Goal: Task Accomplishment & Management: Complete application form

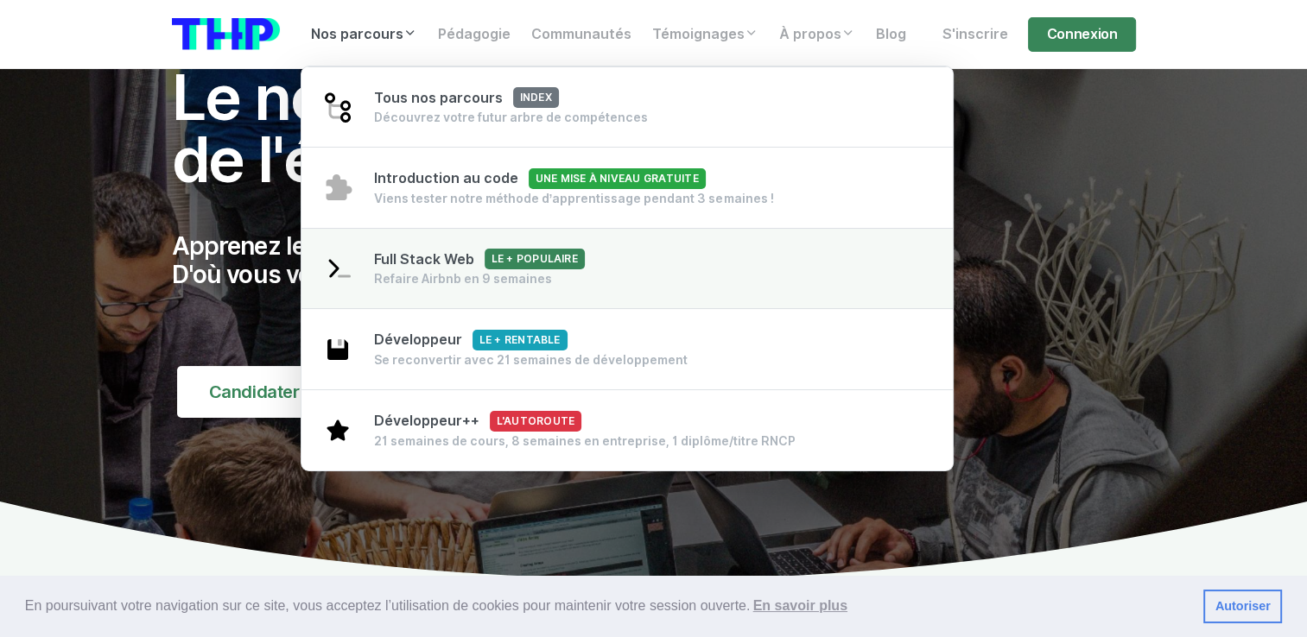
scroll to position [83, 0]
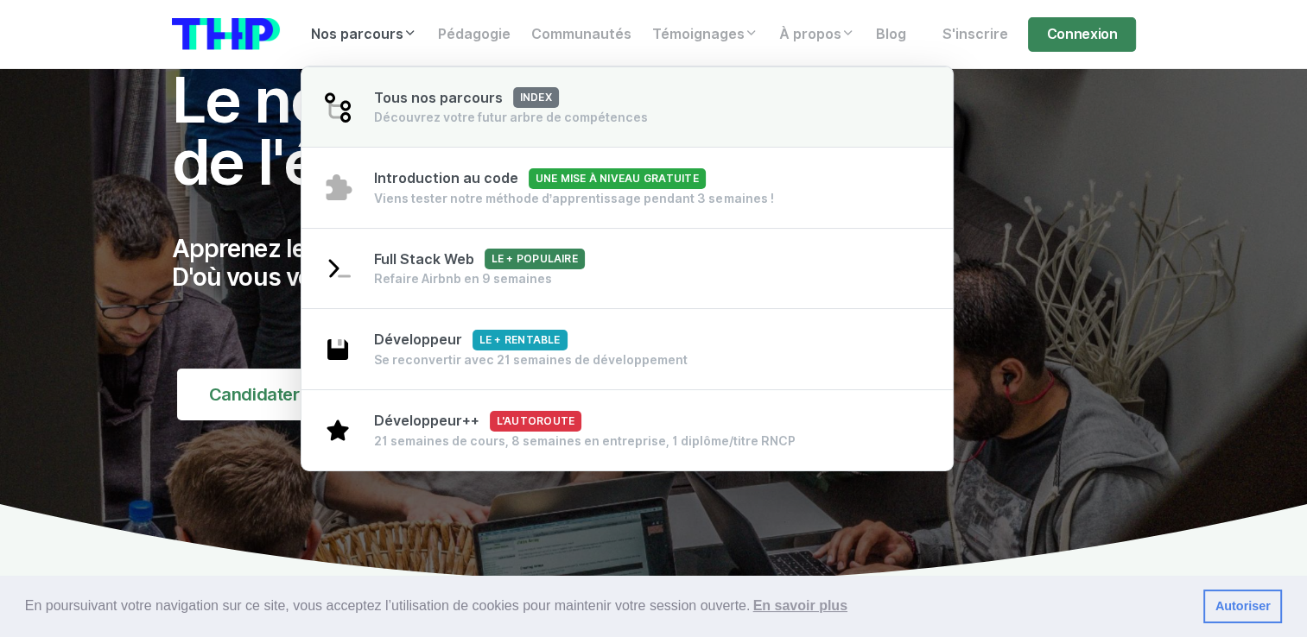
click at [389, 119] on div "Découvrez votre futur arbre de compétences" at bounding box center [511, 117] width 274 height 17
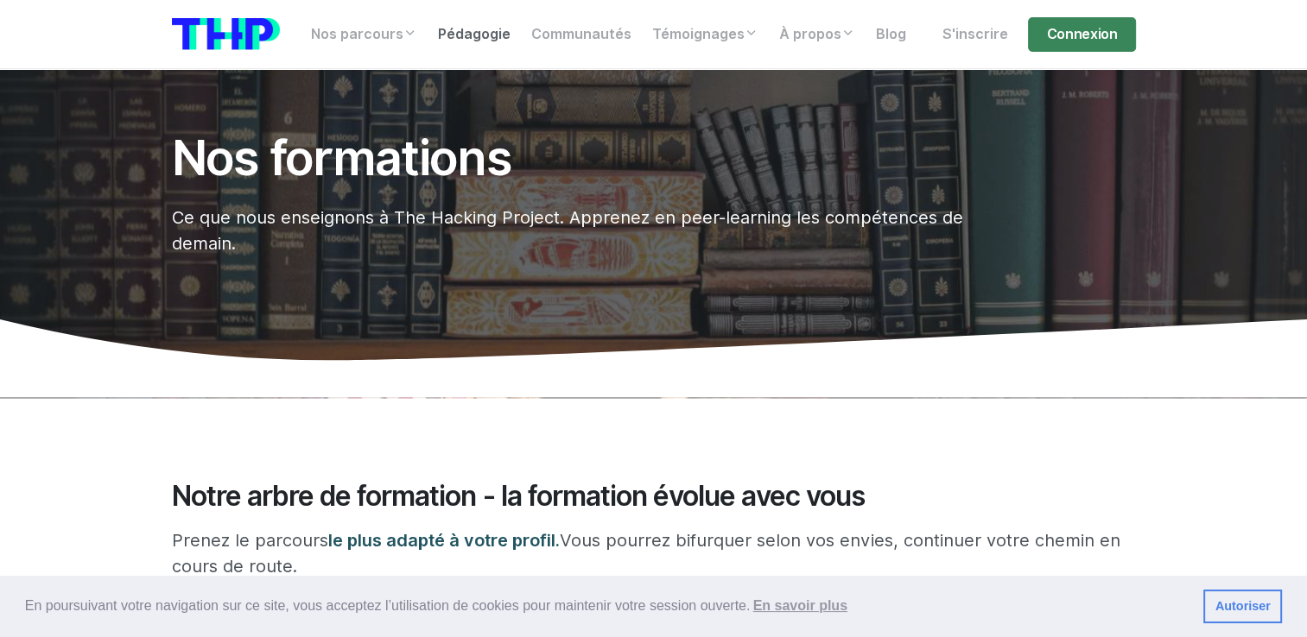
click at [484, 36] on link "Pédagogie" at bounding box center [473, 34] width 93 height 35
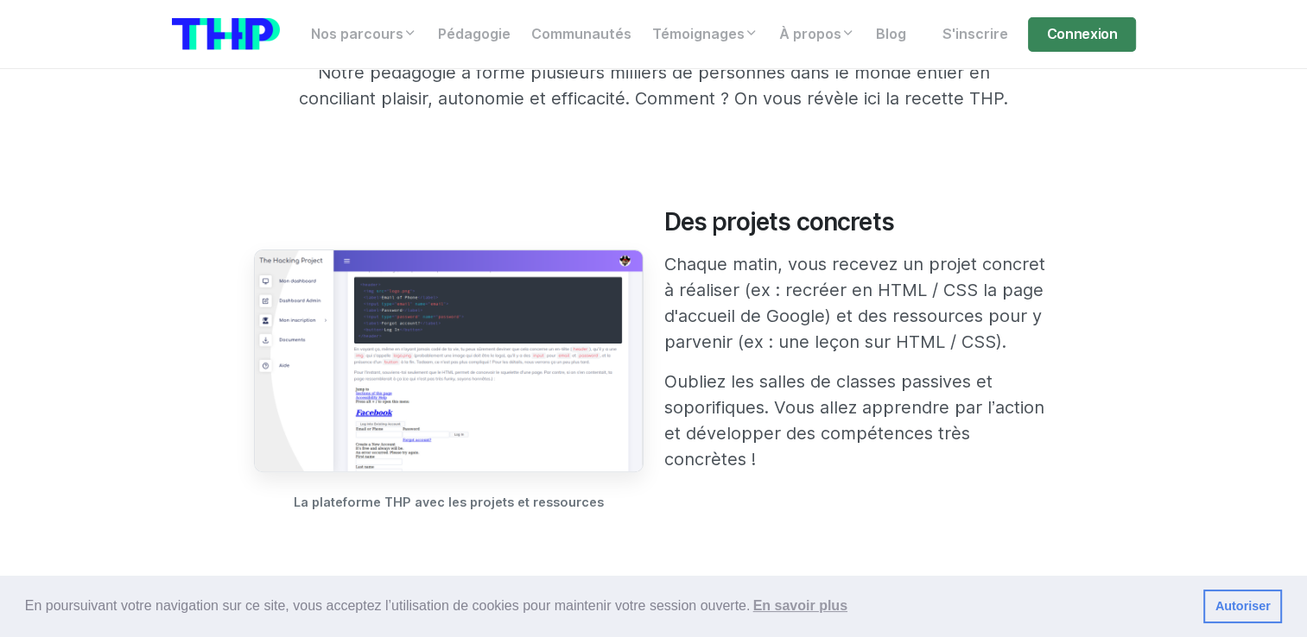
scroll to position [529, 0]
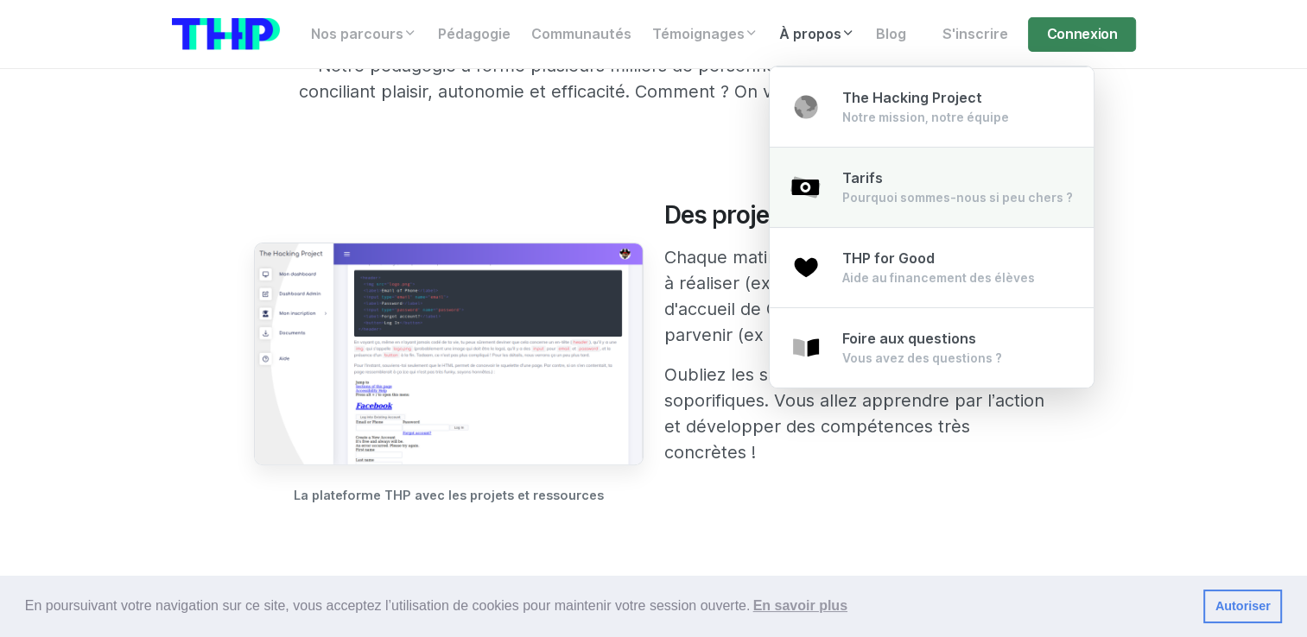
click at [842, 174] on span "Tarifs" at bounding box center [862, 178] width 41 height 16
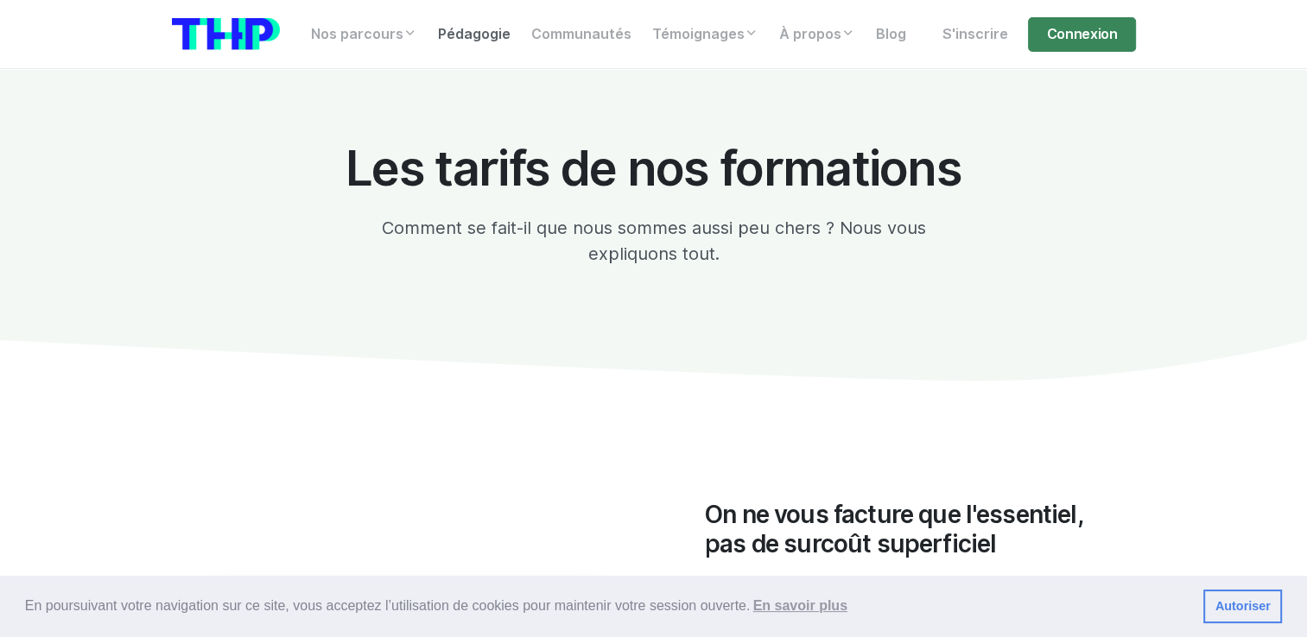
click at [465, 33] on link "Pédagogie" at bounding box center [473, 34] width 93 height 35
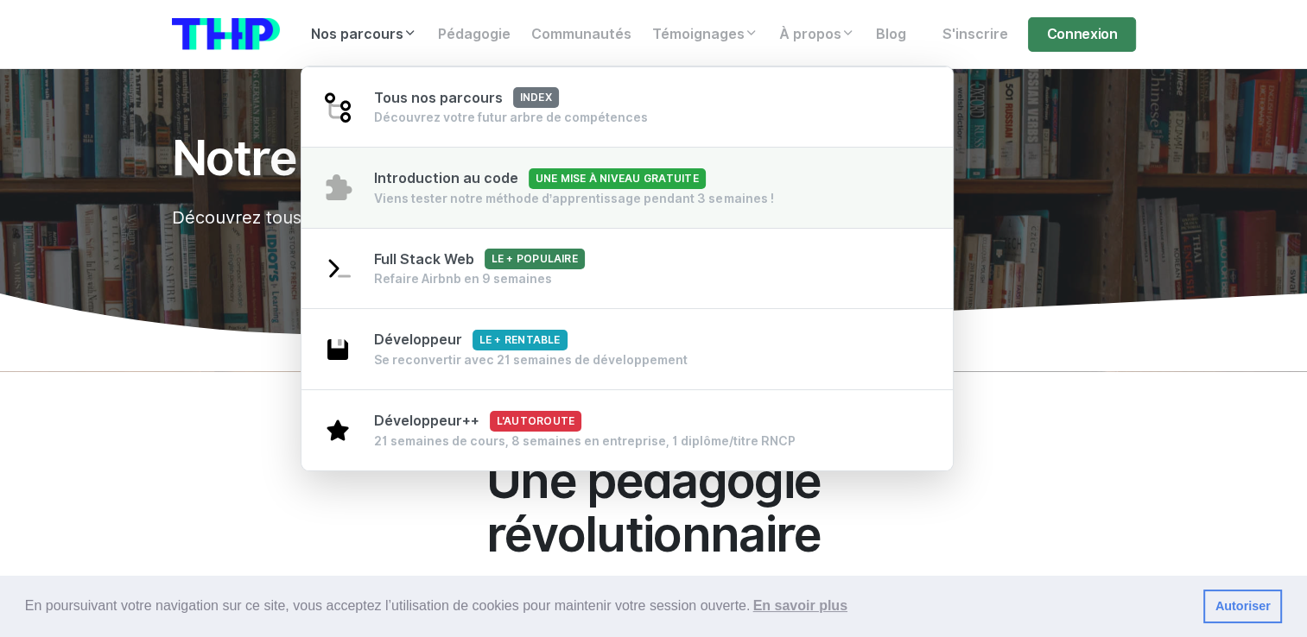
click at [449, 181] on span "Introduction au code Une mise à niveau gratuite" at bounding box center [540, 178] width 332 height 16
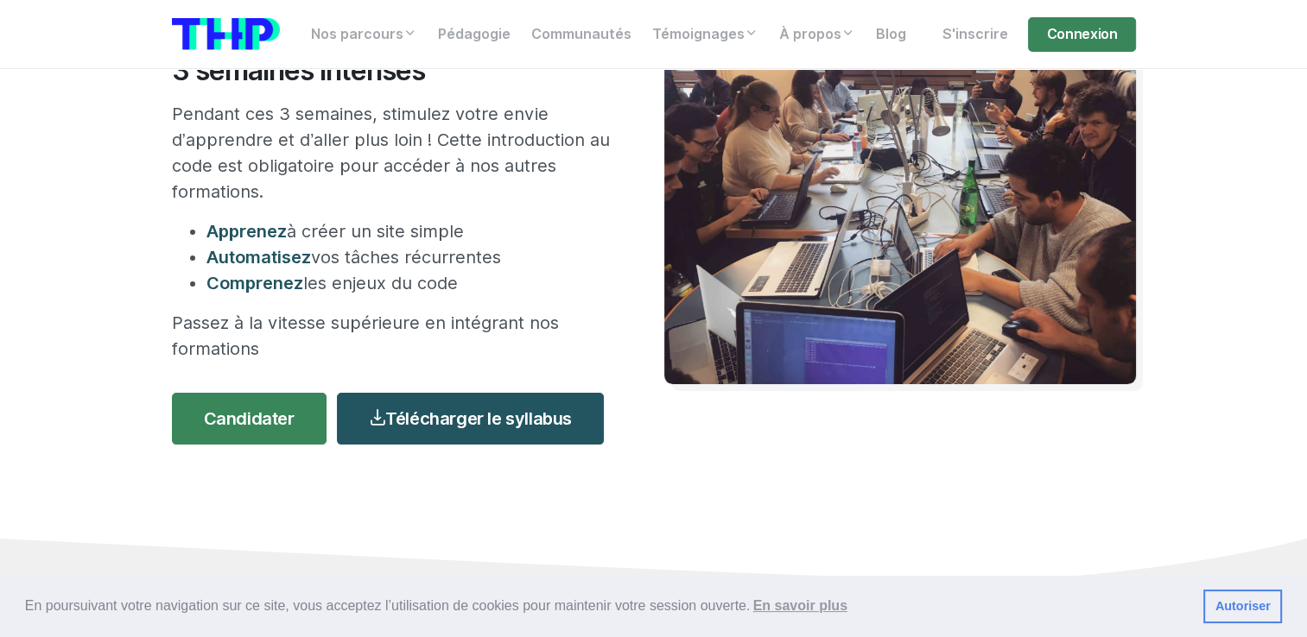
scroll to position [228, 0]
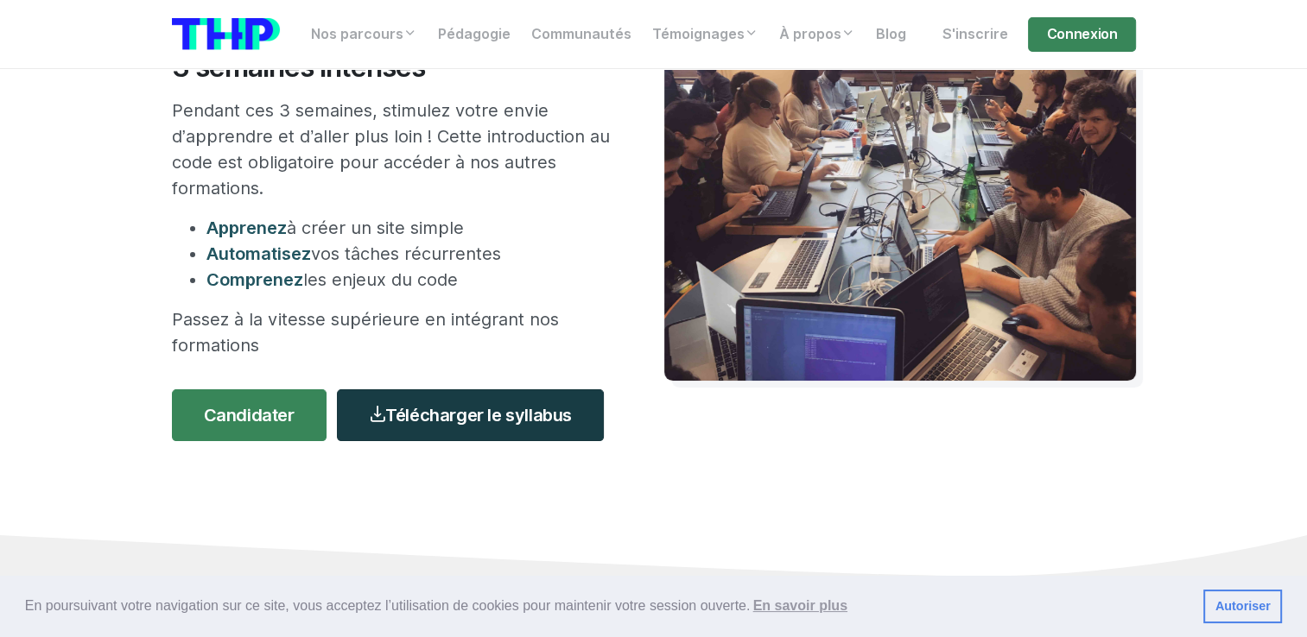
click at [407, 415] on link "Télécharger le syllabus" at bounding box center [470, 415] width 267 height 52
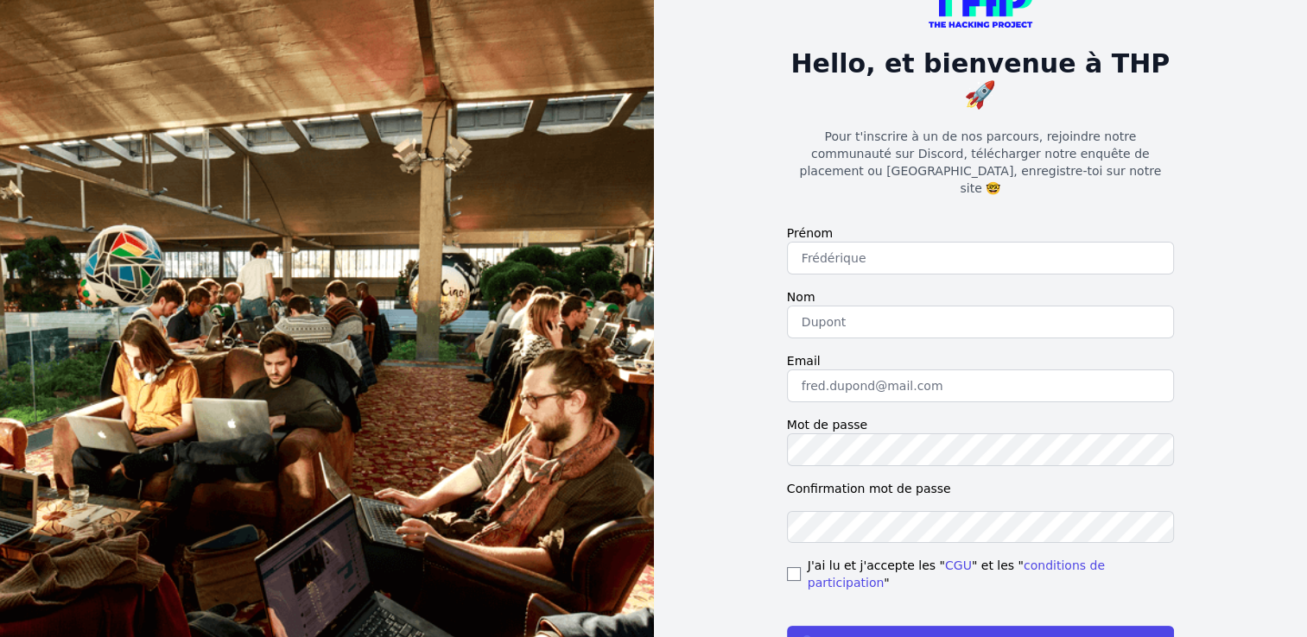
scroll to position [55, 0]
click at [1053, 559] on link "conditions de participation" at bounding box center [955, 574] width 297 height 31
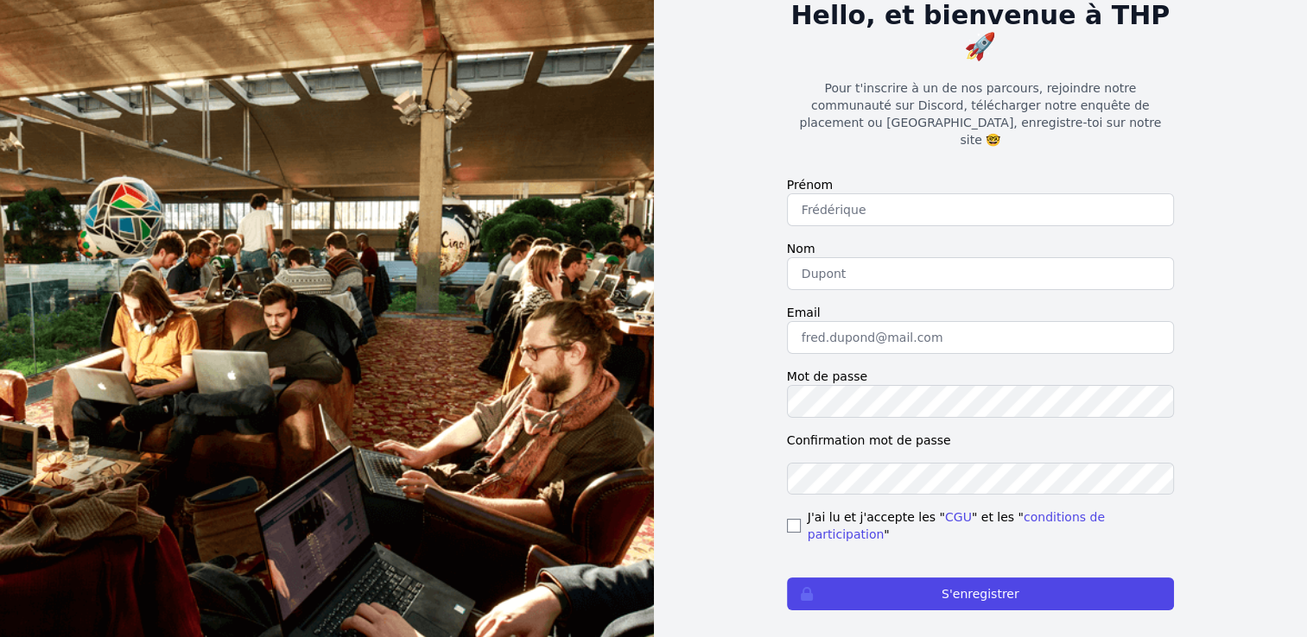
scroll to position [0, 0]
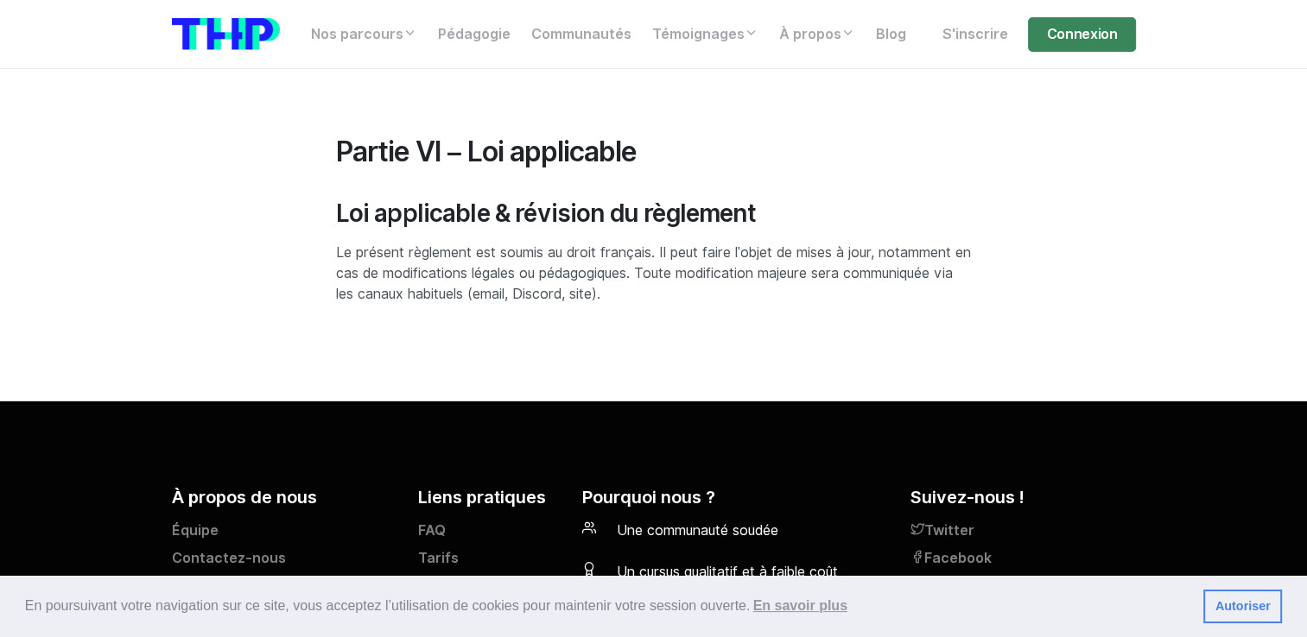
scroll to position [5287, 0]
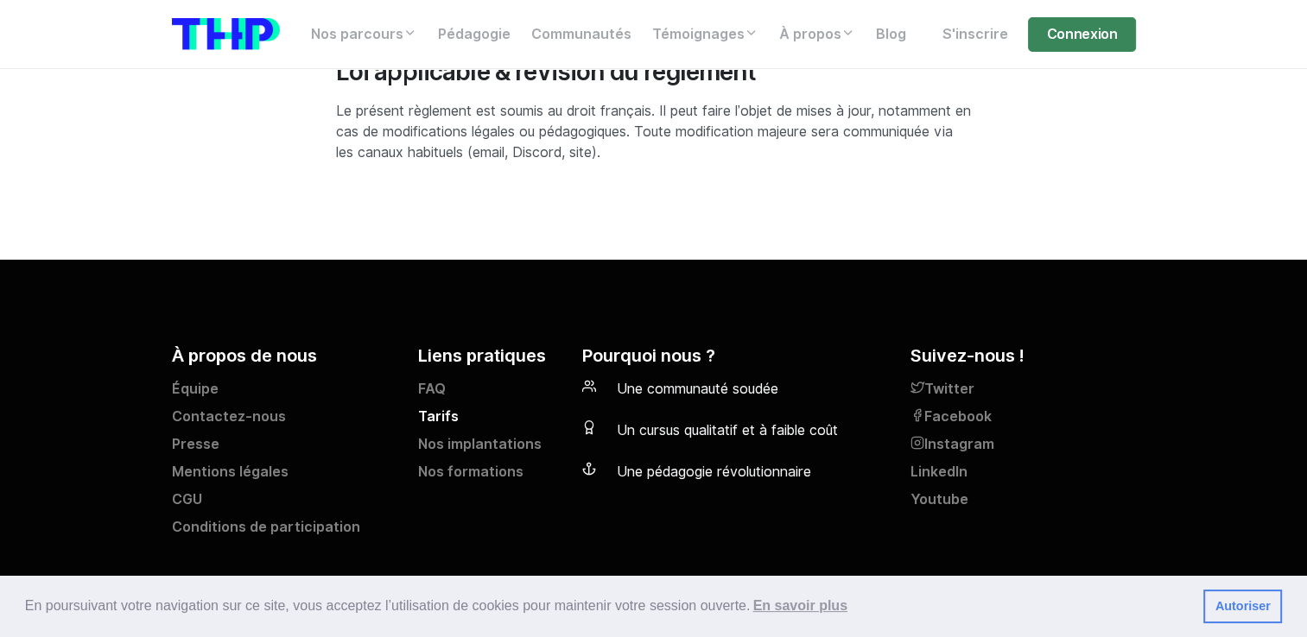
click at [434, 413] on link "Tarifs" at bounding box center [489, 421] width 143 height 28
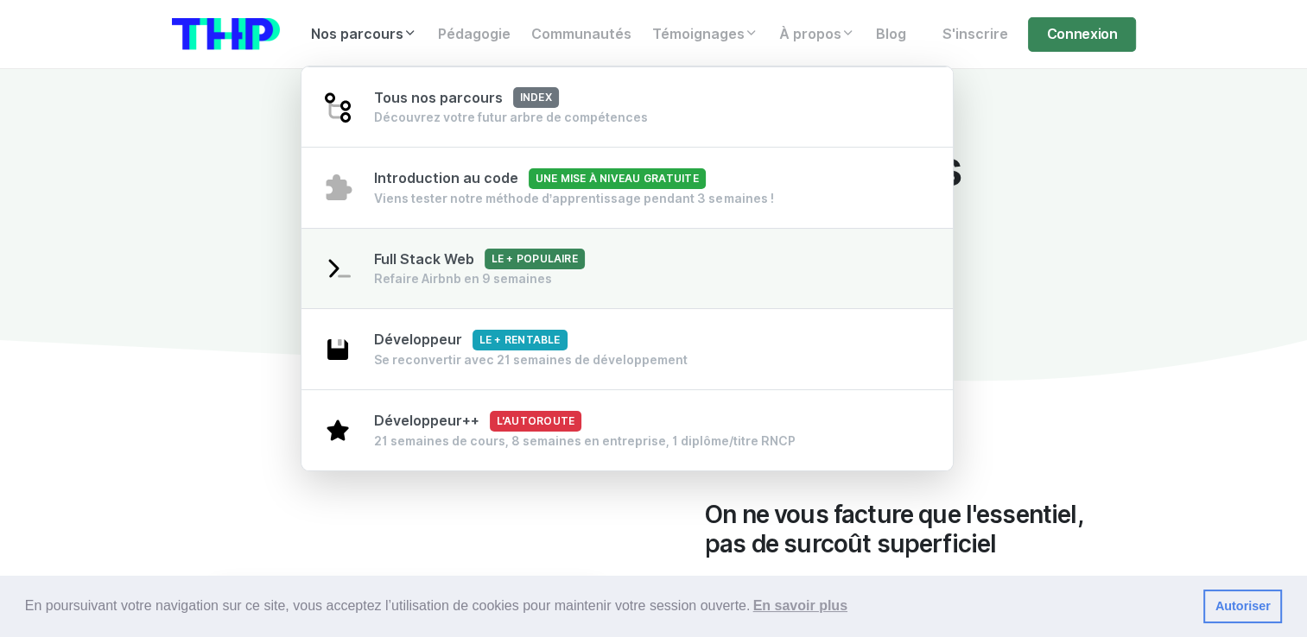
click at [415, 251] on span "Full Stack Web Le + populaire" at bounding box center [479, 259] width 211 height 16
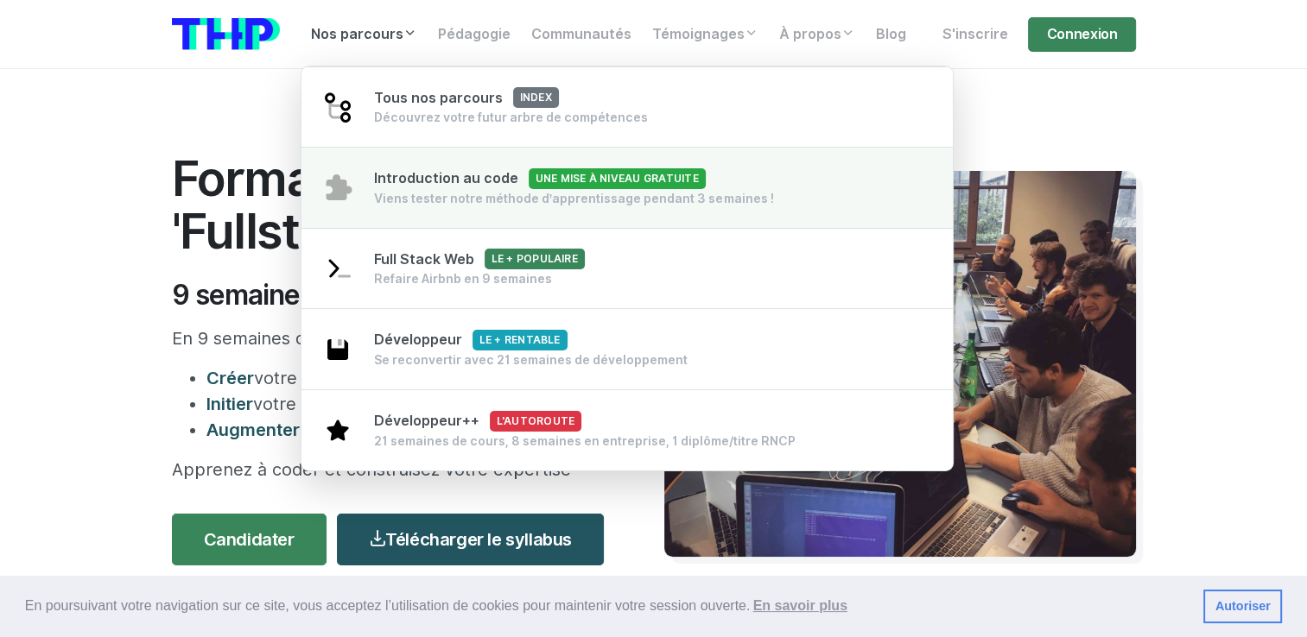
click at [400, 182] on span "Introduction au code Une mise à niveau gratuite" at bounding box center [540, 178] width 332 height 16
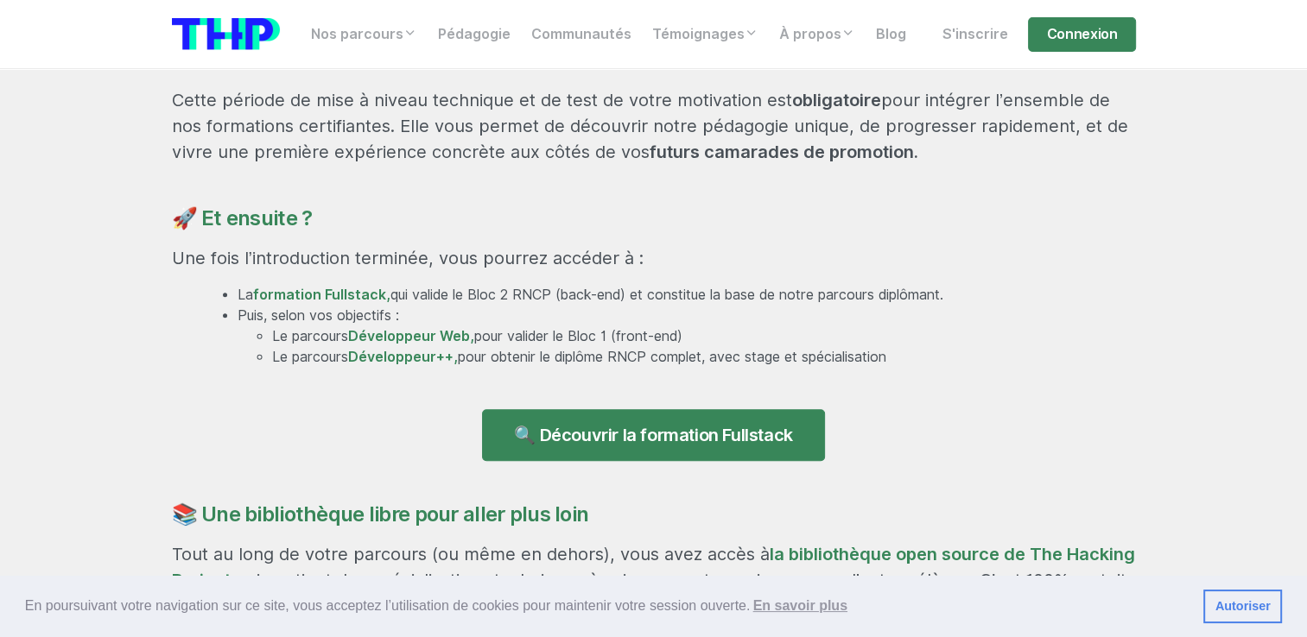
scroll to position [1054, 0]
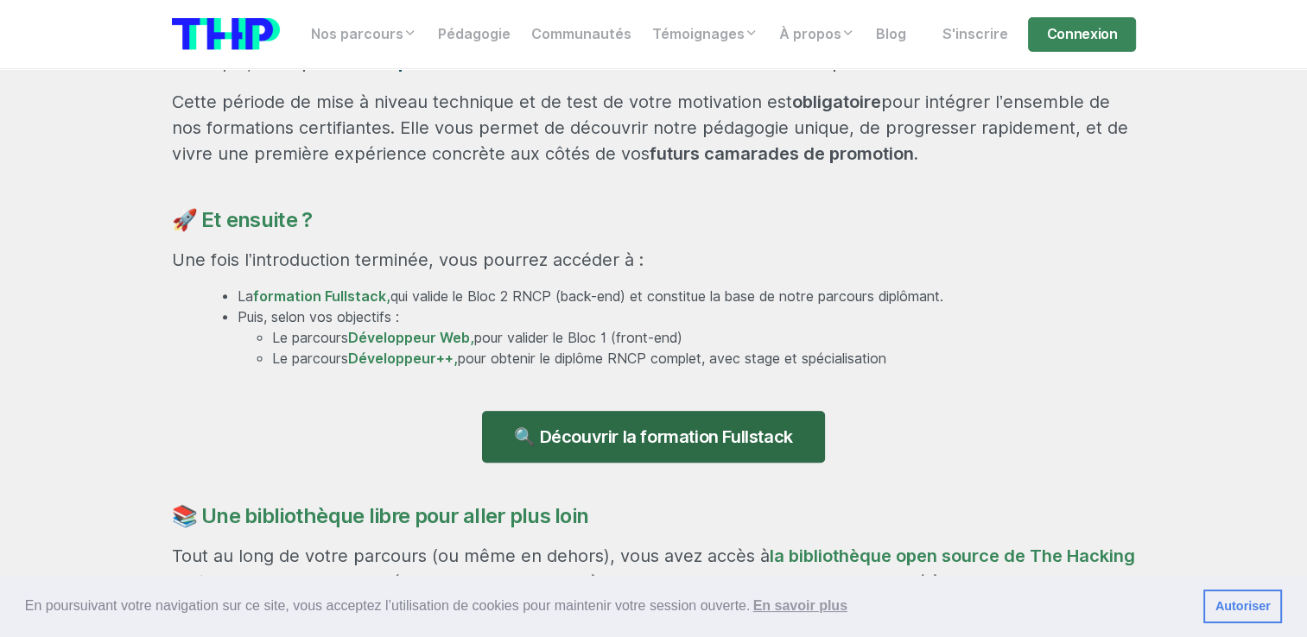
click at [698, 435] on link "🔍 Découvrir la formation Fullstack" at bounding box center [653, 437] width 342 height 52
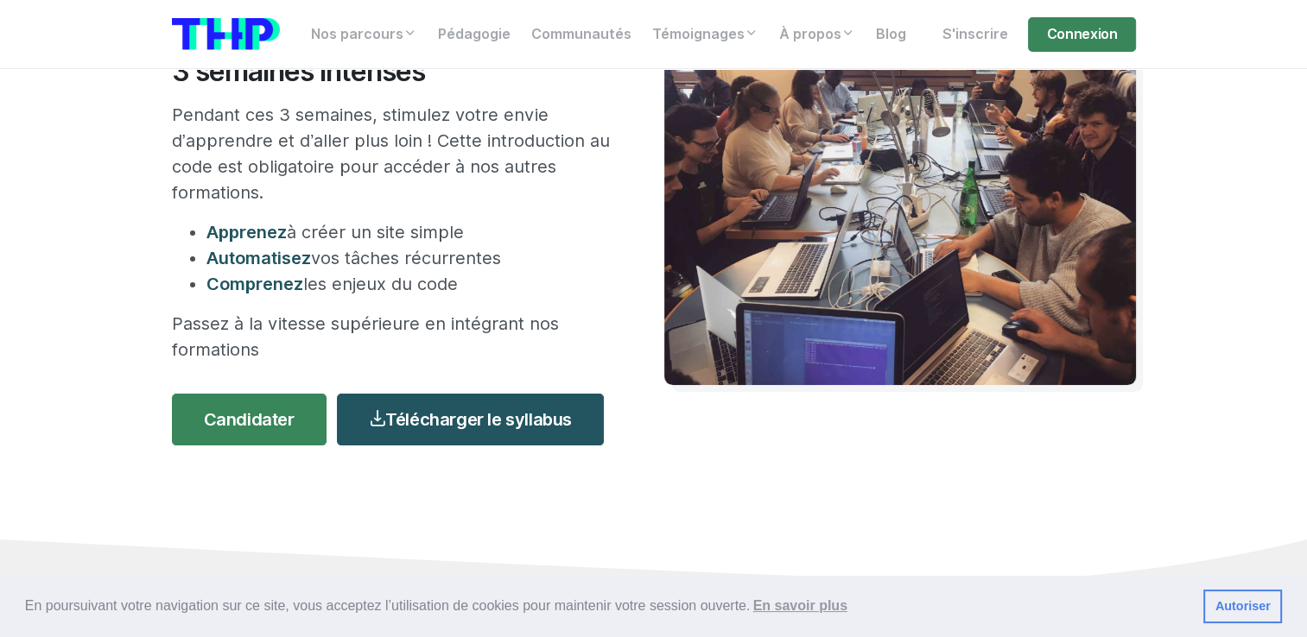
scroll to position [221, 0]
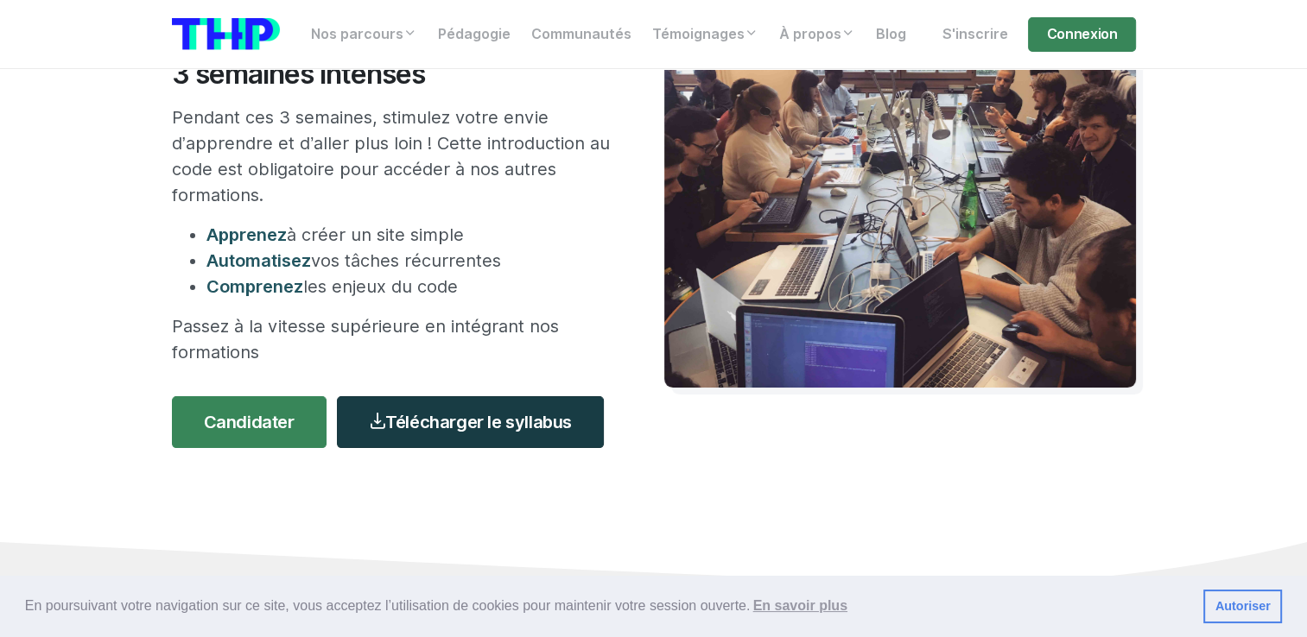
click at [452, 415] on link "Télécharger le syllabus" at bounding box center [470, 422] width 267 height 52
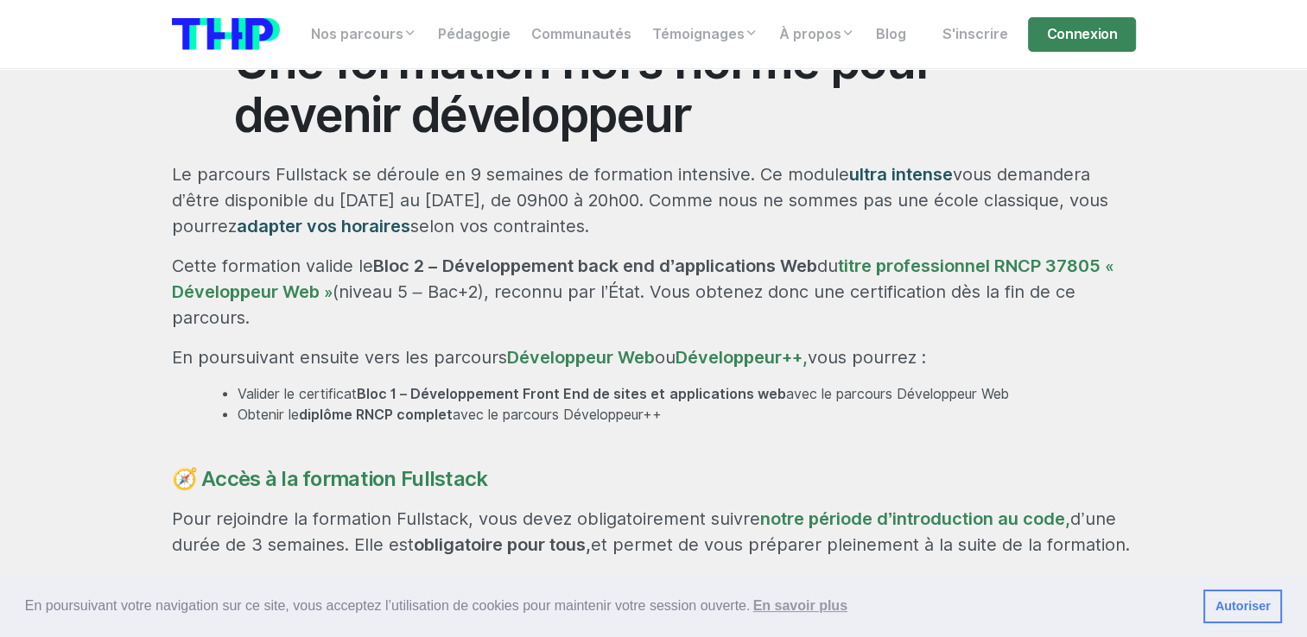
scroll to position [851, 0]
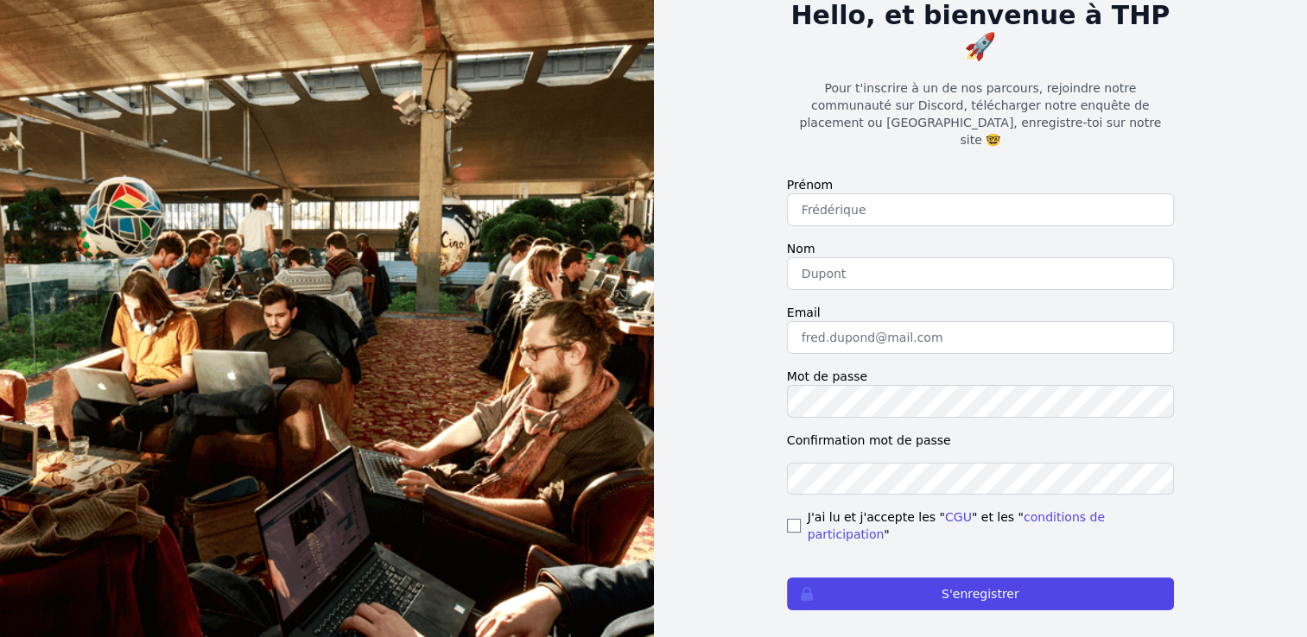
scroll to position [104, 0]
click at [864, 193] on input "text" at bounding box center [980, 209] width 387 height 33
type input "Farah"
type input "Harouach"
type input "[EMAIL_ADDRESS][DOMAIN_NAME]"
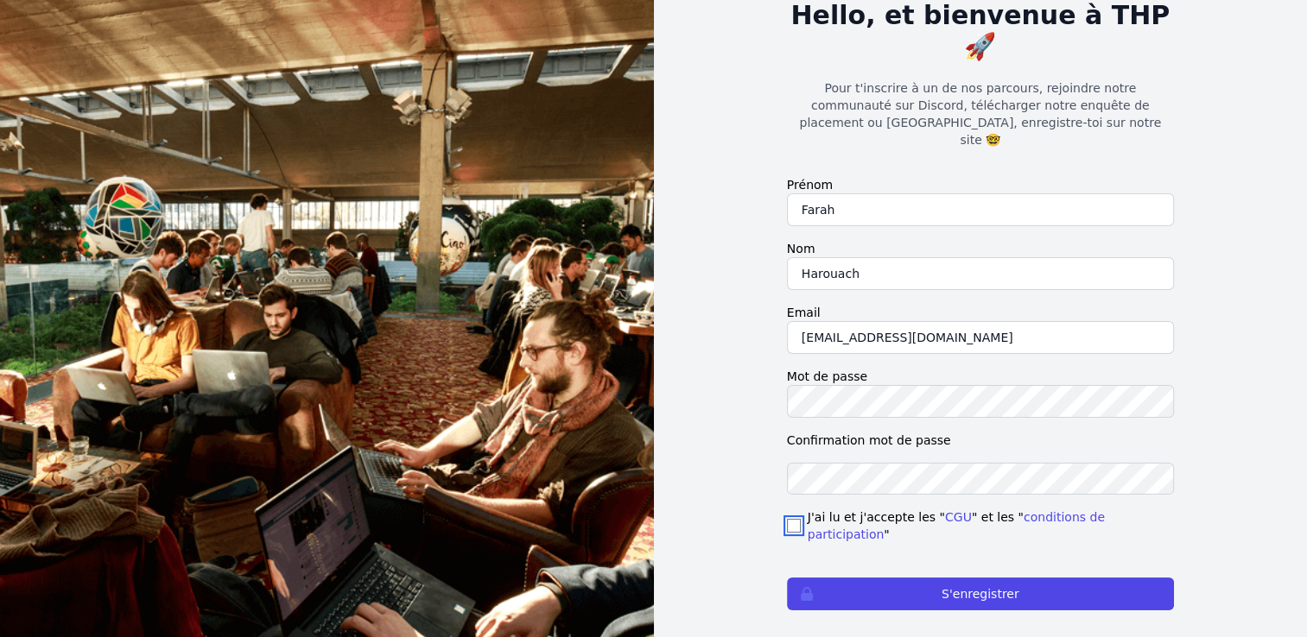
click at [788, 519] on input "checkbox" at bounding box center [794, 526] width 14 height 14
checkbox input "true"
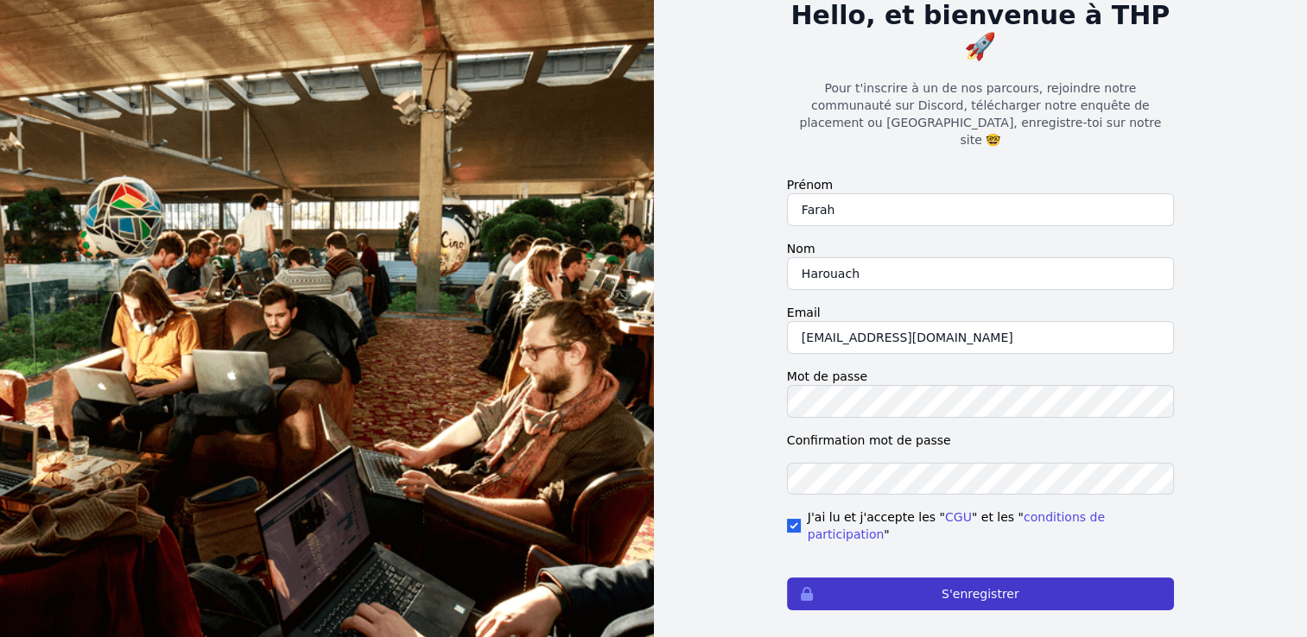
click at [943, 578] on button "S'enregistrer" at bounding box center [980, 594] width 387 height 33
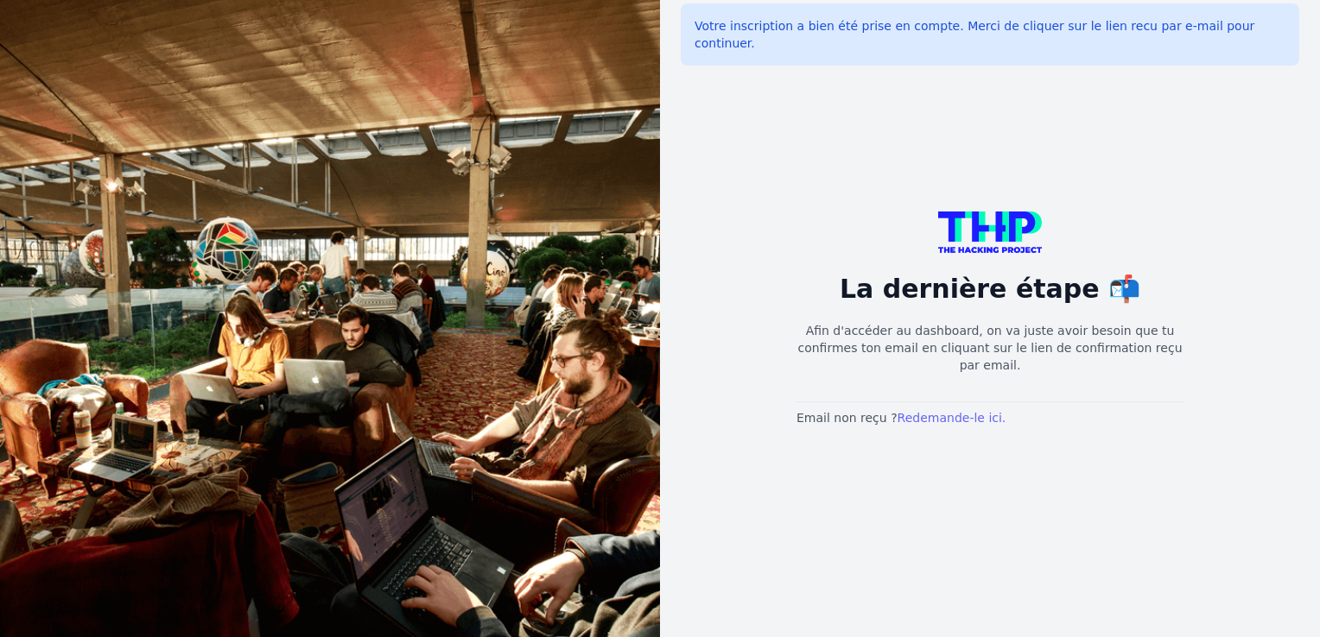
click at [940, 411] on link "Redemande-le ici." at bounding box center [951, 418] width 109 height 14
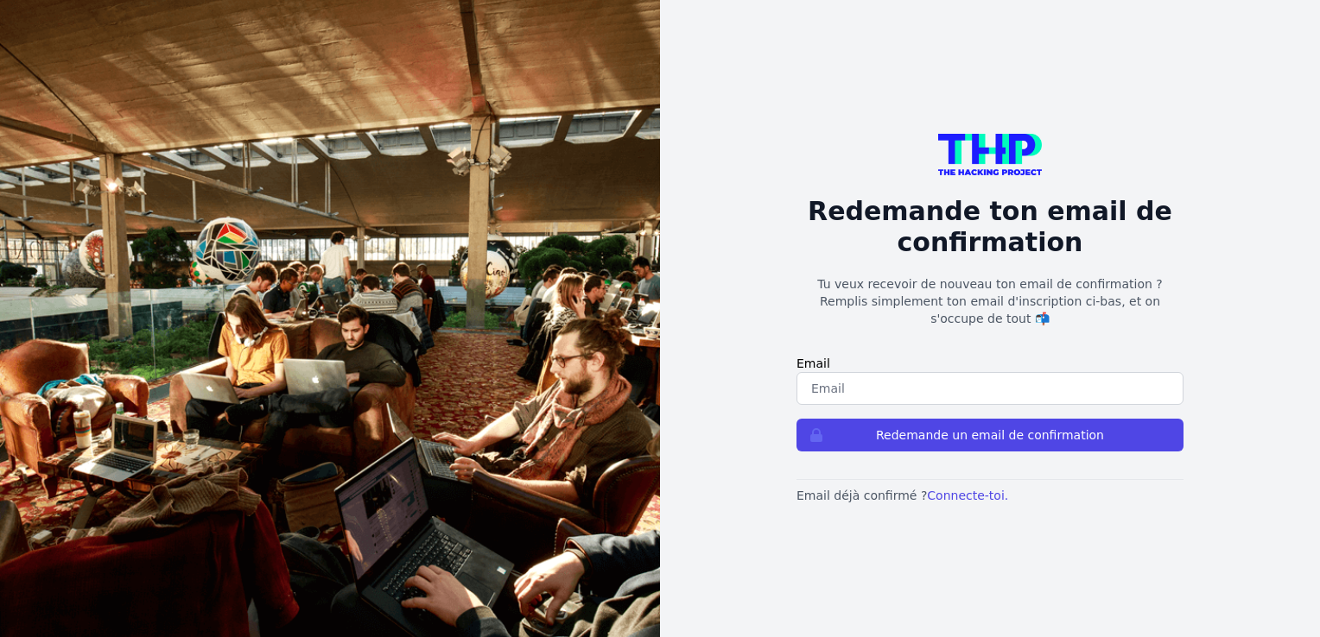
click at [883, 372] on input "email" at bounding box center [989, 388] width 387 height 33
type input "[EMAIL_ADDRESS][DOMAIN_NAME]"
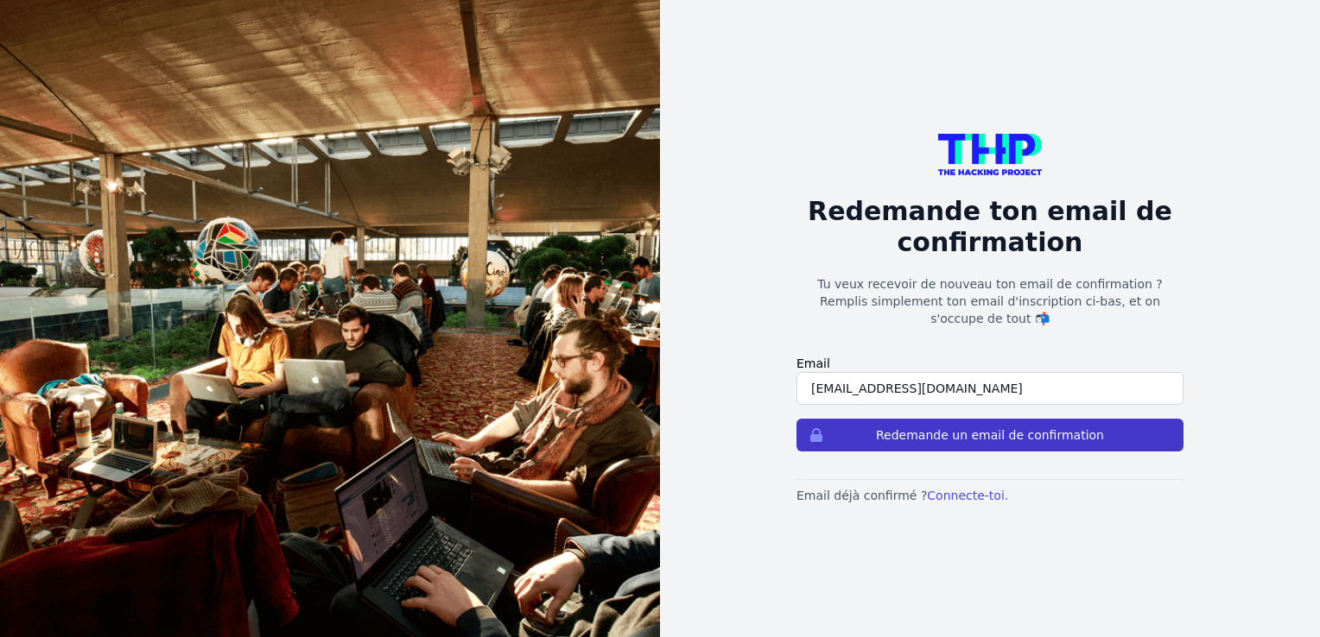
click at [992, 434] on button "Redemande un email de confirmation" at bounding box center [989, 435] width 387 height 33
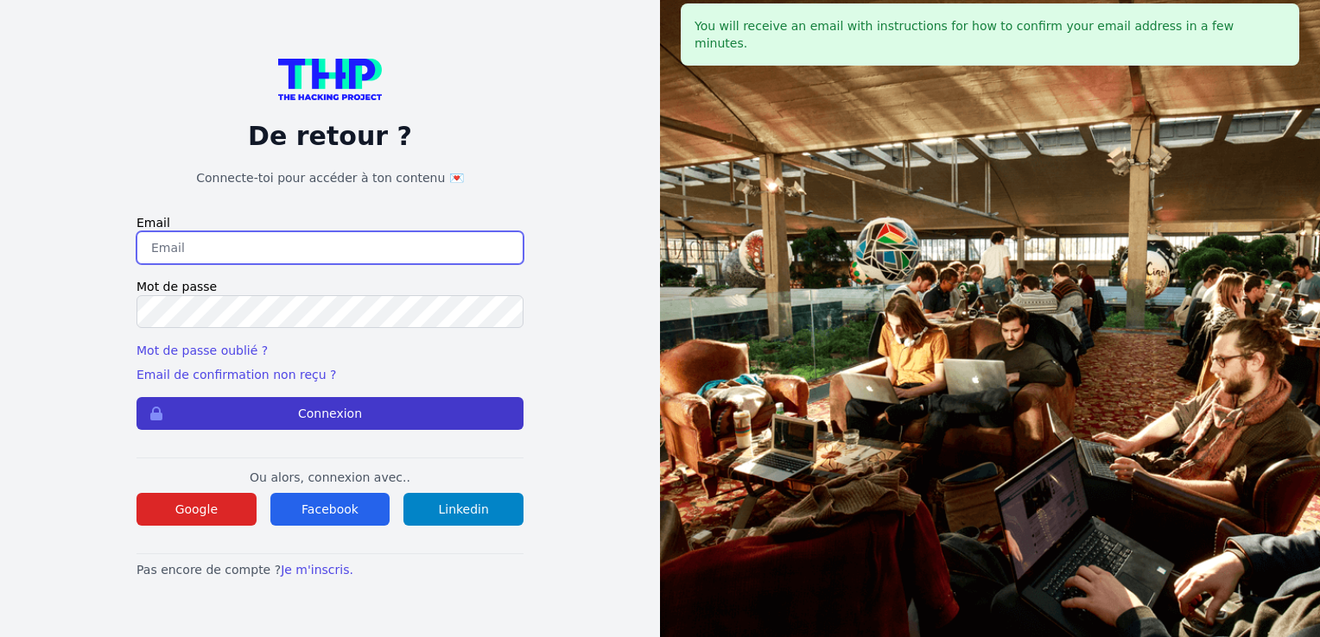
type input "[EMAIL_ADDRESS][DOMAIN_NAME]"
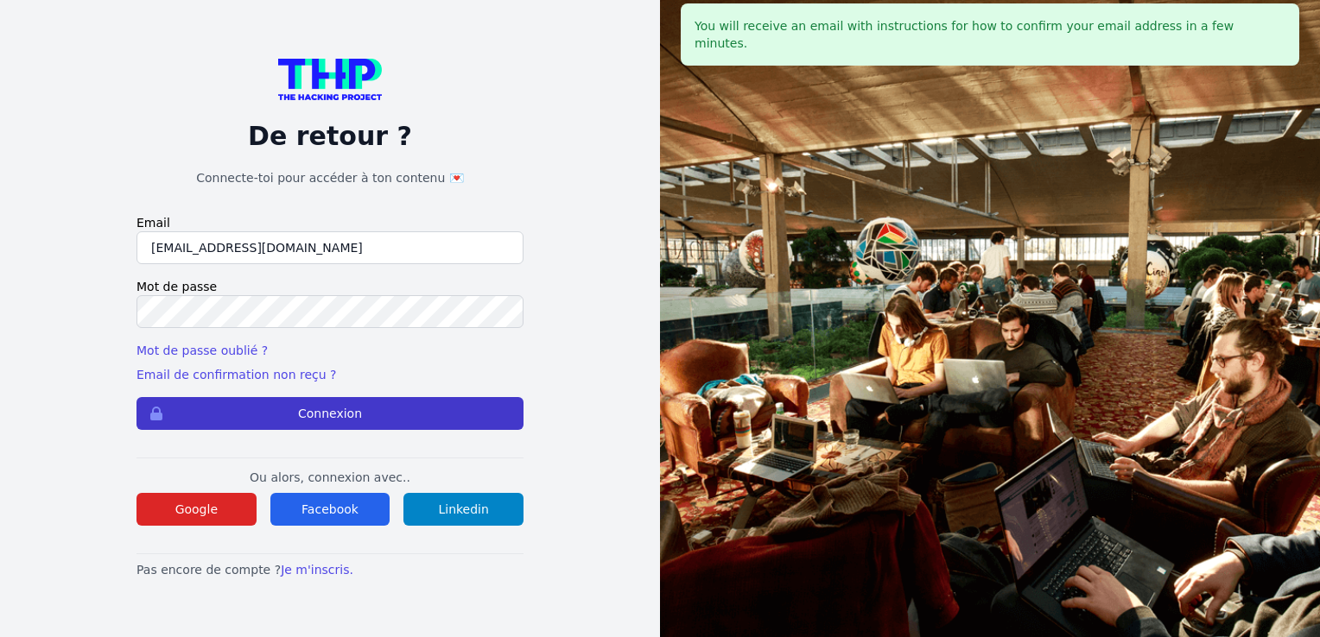
click at [292, 409] on button "Connexion" at bounding box center [329, 413] width 387 height 33
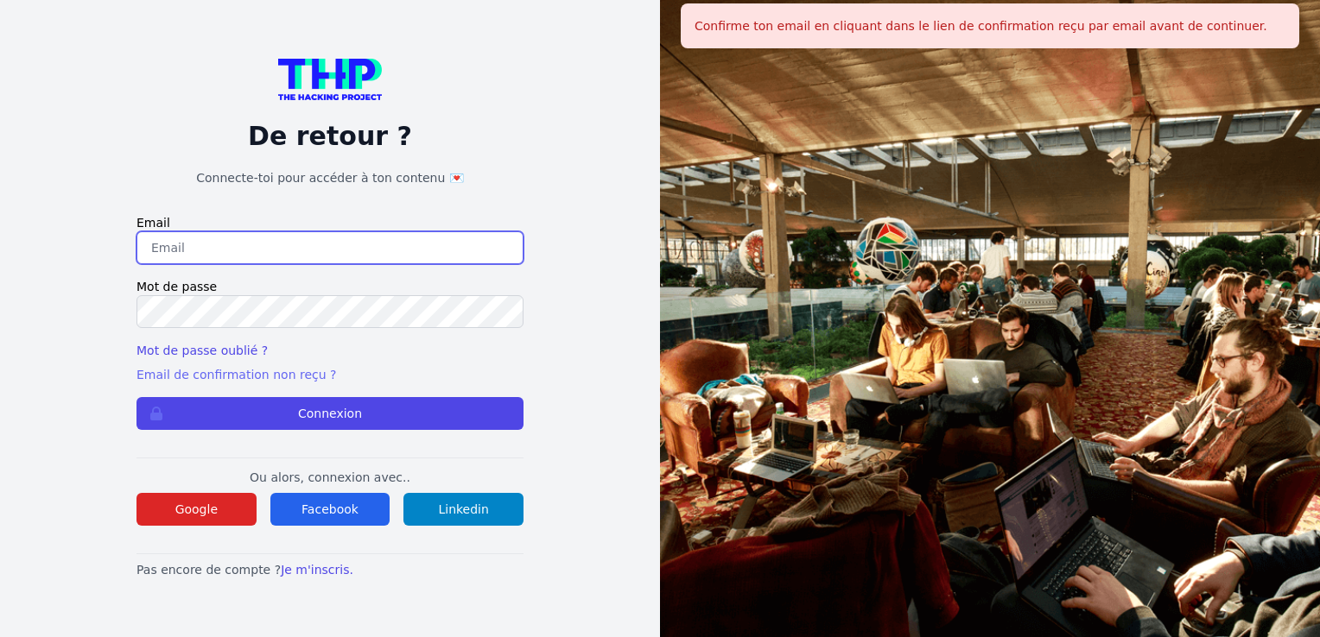
type input "[EMAIL_ADDRESS][DOMAIN_NAME]"
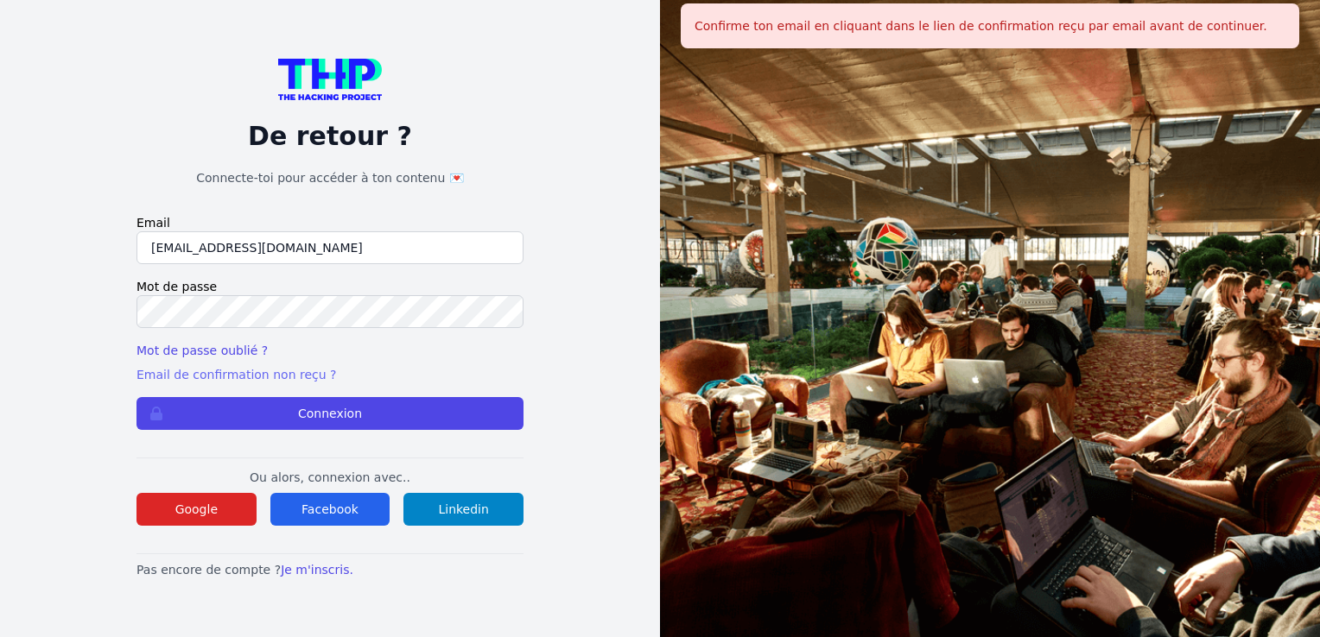
click at [282, 382] on link "Email de confirmation non reçu ?" at bounding box center [235, 375] width 199 height 14
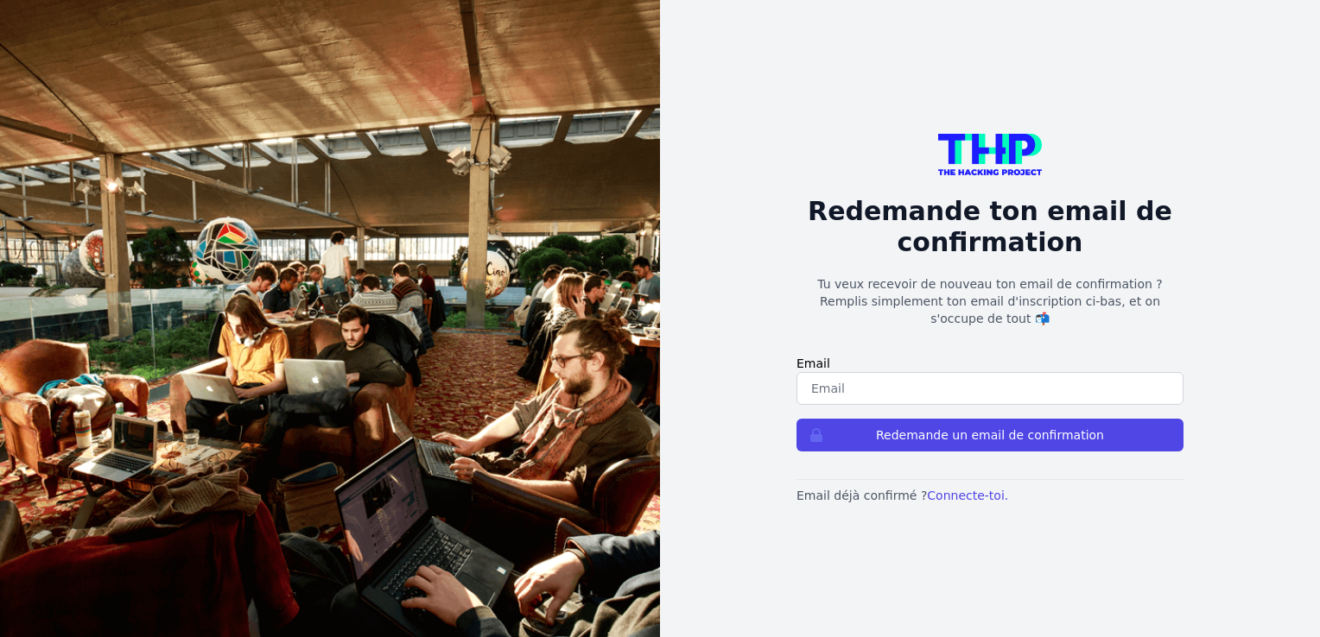
click at [919, 372] on input "email" at bounding box center [989, 388] width 387 height 33
type input "[EMAIL_ADDRESS][DOMAIN_NAME]"
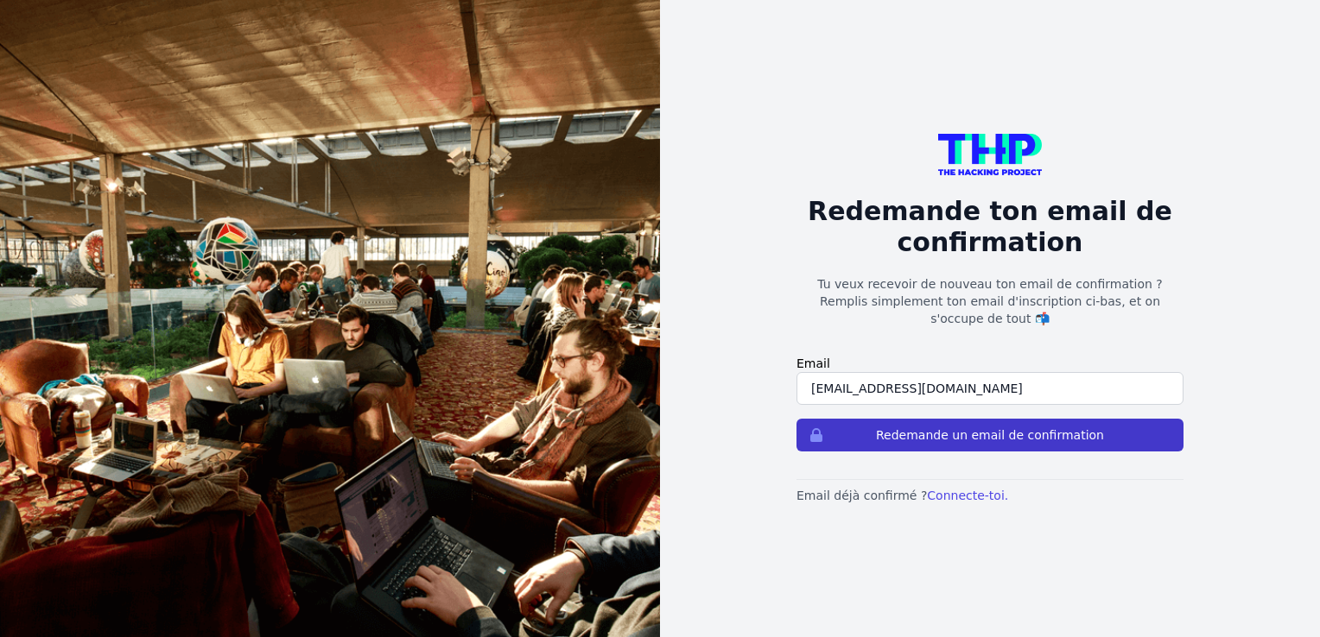
click at [867, 430] on button "Redemande un email de confirmation" at bounding box center [989, 435] width 387 height 33
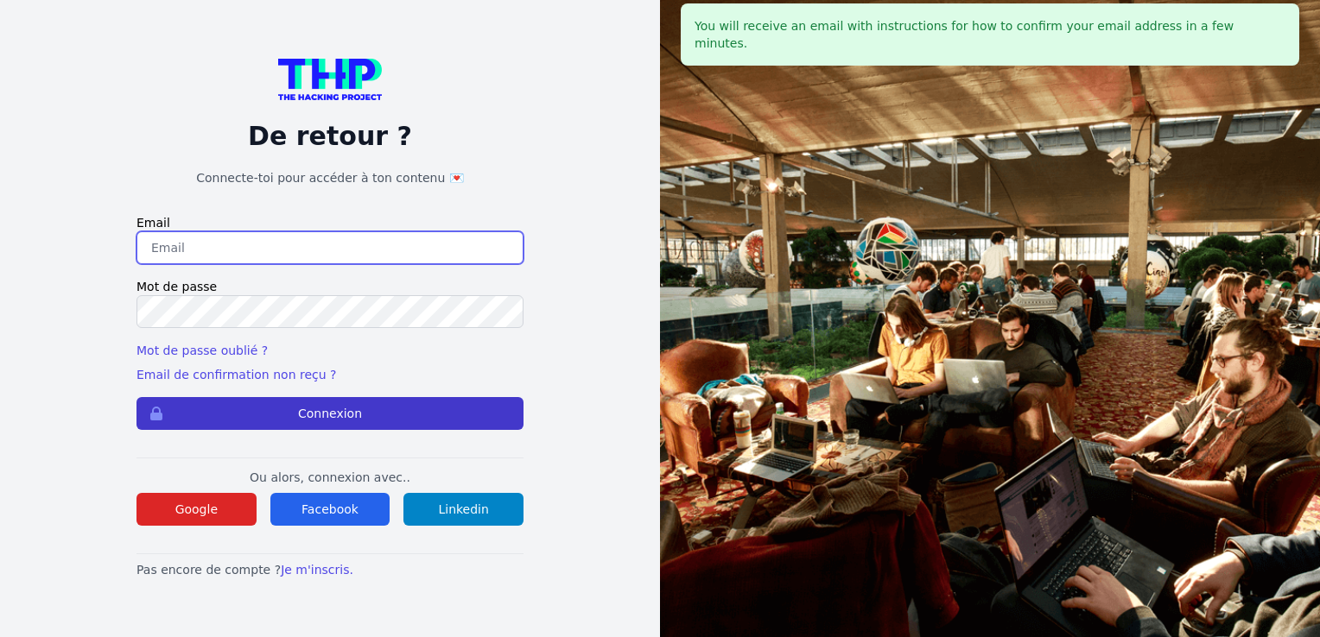
type input "[EMAIL_ADDRESS][DOMAIN_NAME]"
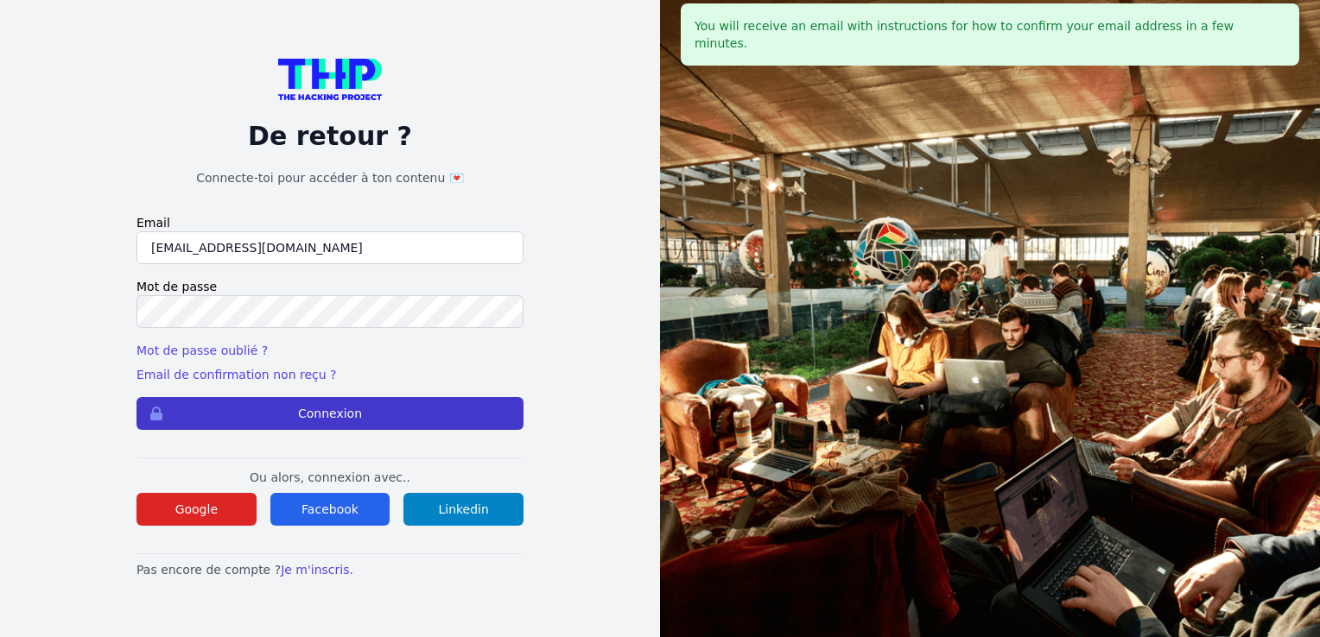
click at [345, 408] on button "Connexion" at bounding box center [329, 413] width 387 height 33
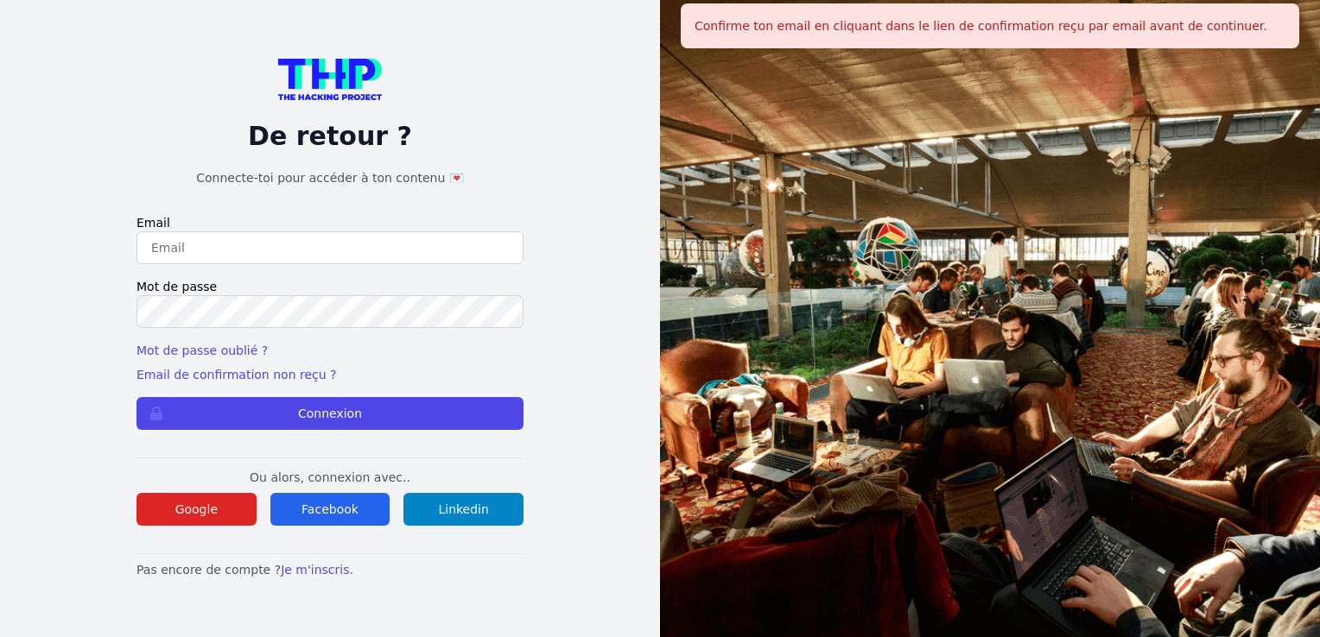
type input "[EMAIL_ADDRESS][DOMAIN_NAME]"
click at [1055, 27] on div "Confirme ton email en cliquant dans le lien de confirmation reçu par email avan…" at bounding box center [990, 25] width 618 height 45
click at [482, 502] on button "Linkedin" at bounding box center [463, 509] width 120 height 33
click at [202, 497] on button "Google" at bounding box center [196, 509] width 120 height 33
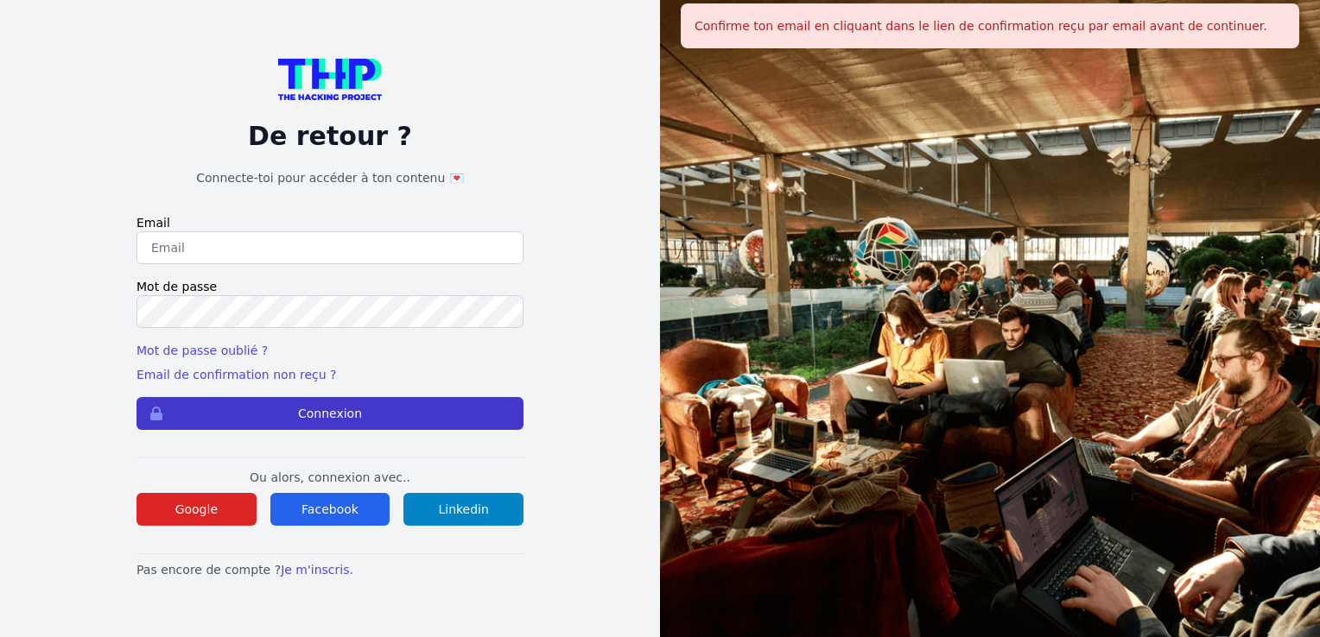
type input "[EMAIL_ADDRESS][DOMAIN_NAME]"
click at [334, 422] on button "Connexion" at bounding box center [329, 413] width 387 height 33
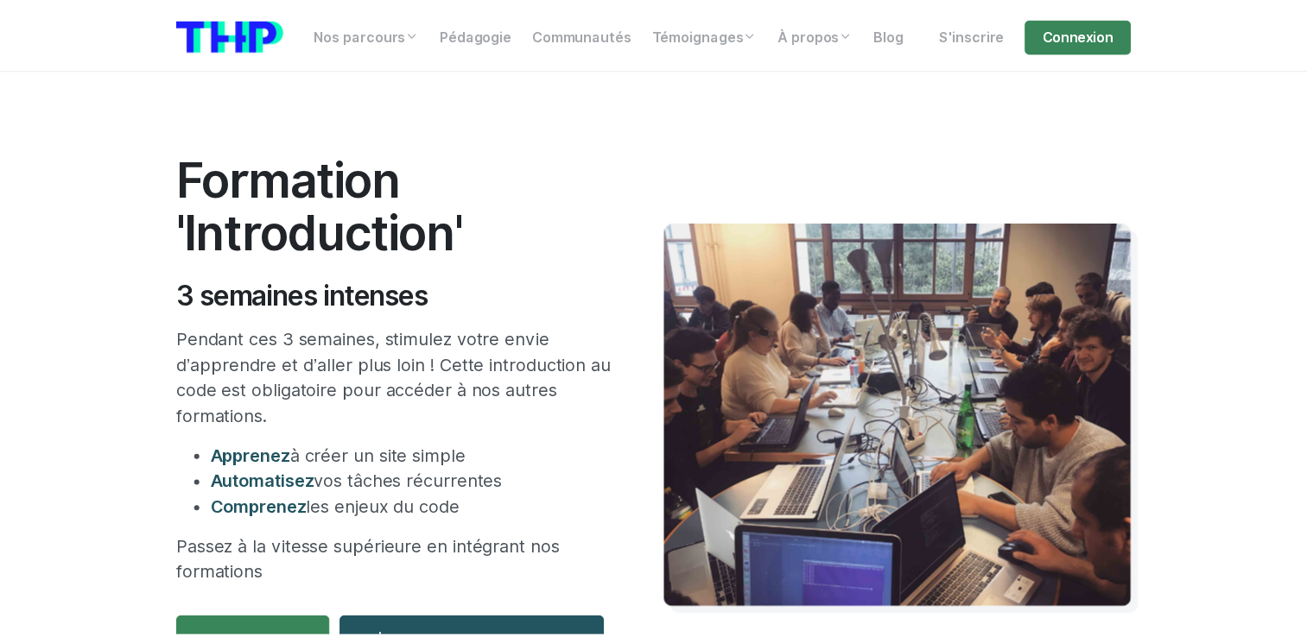
scroll to position [228, 0]
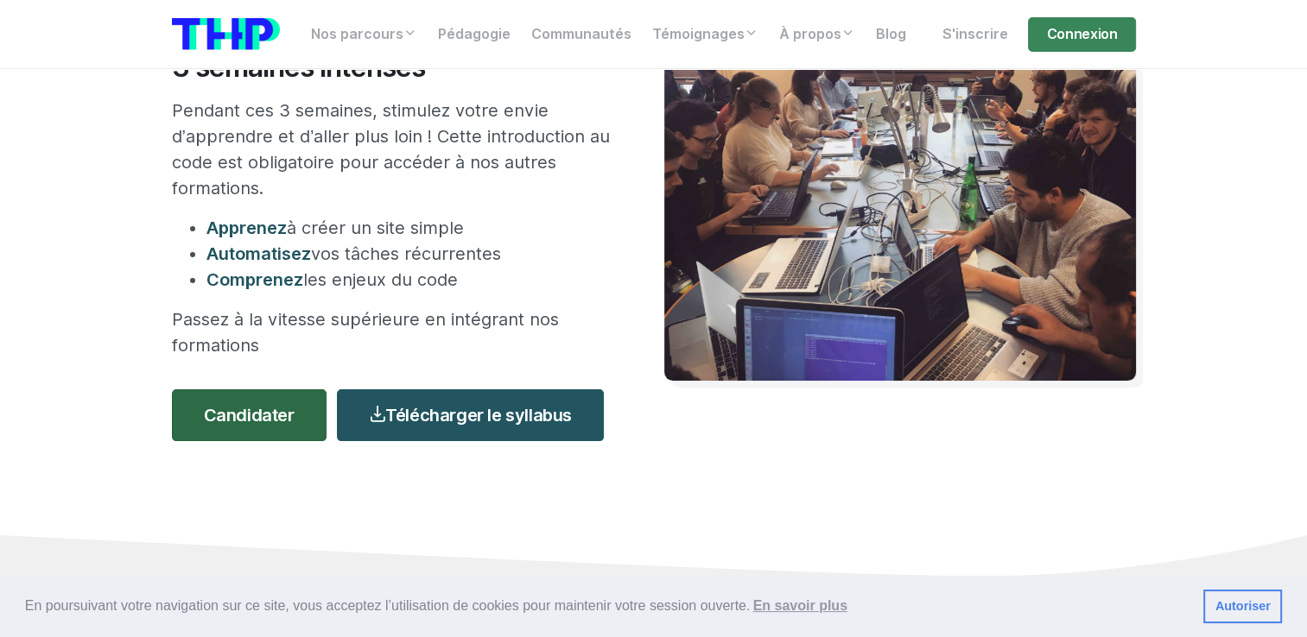
click at [248, 398] on link "Candidater" at bounding box center [249, 415] width 155 height 52
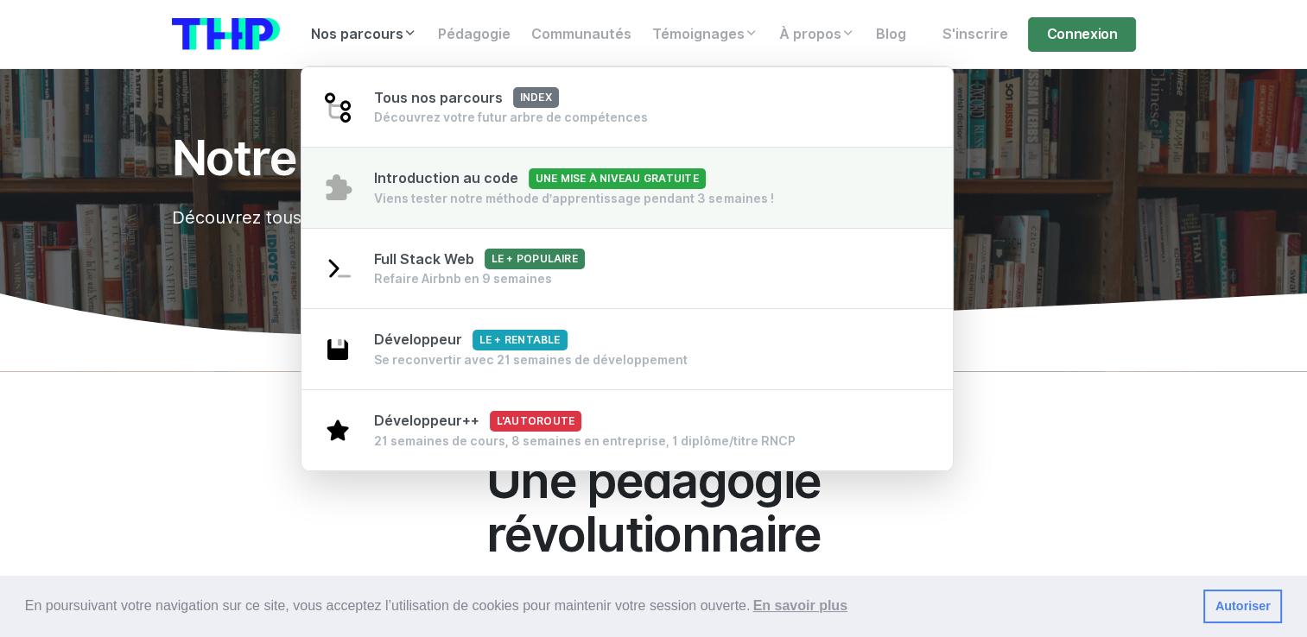
click at [410, 193] on div "Viens tester notre méthode d’apprentissage pendant 3 semaines !" at bounding box center [574, 198] width 400 height 17
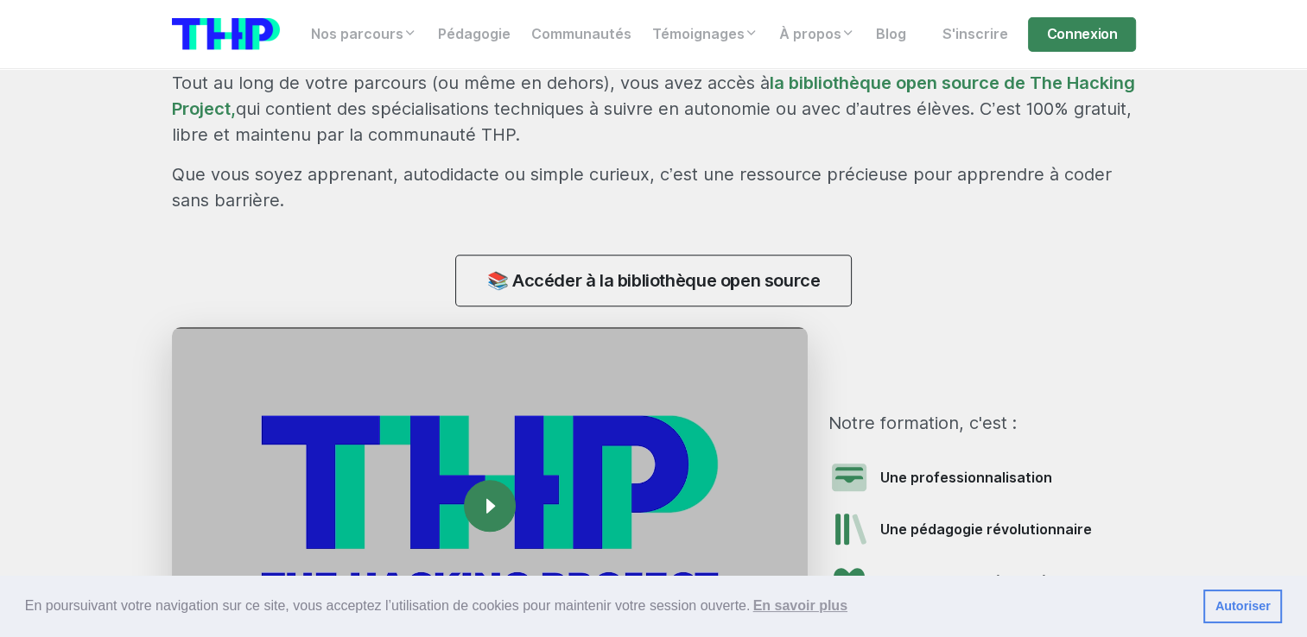
scroll to position [1543, 0]
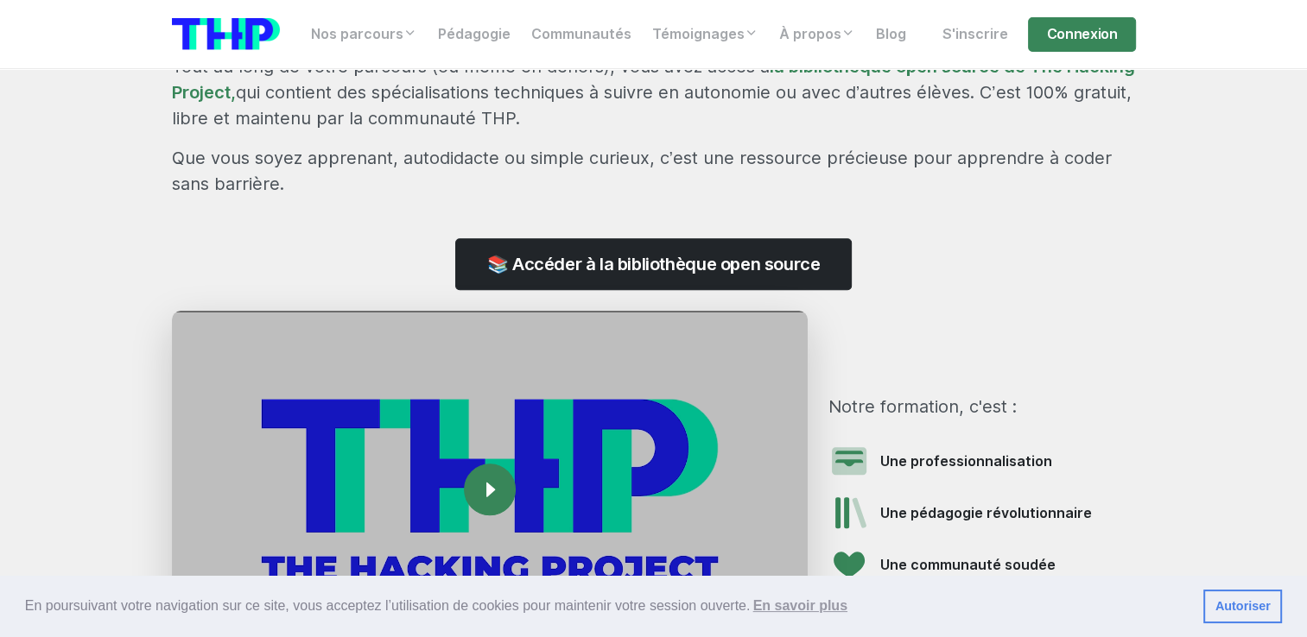
click at [605, 258] on link "📚 Accéder à la bibliothèque open source" at bounding box center [653, 264] width 396 height 52
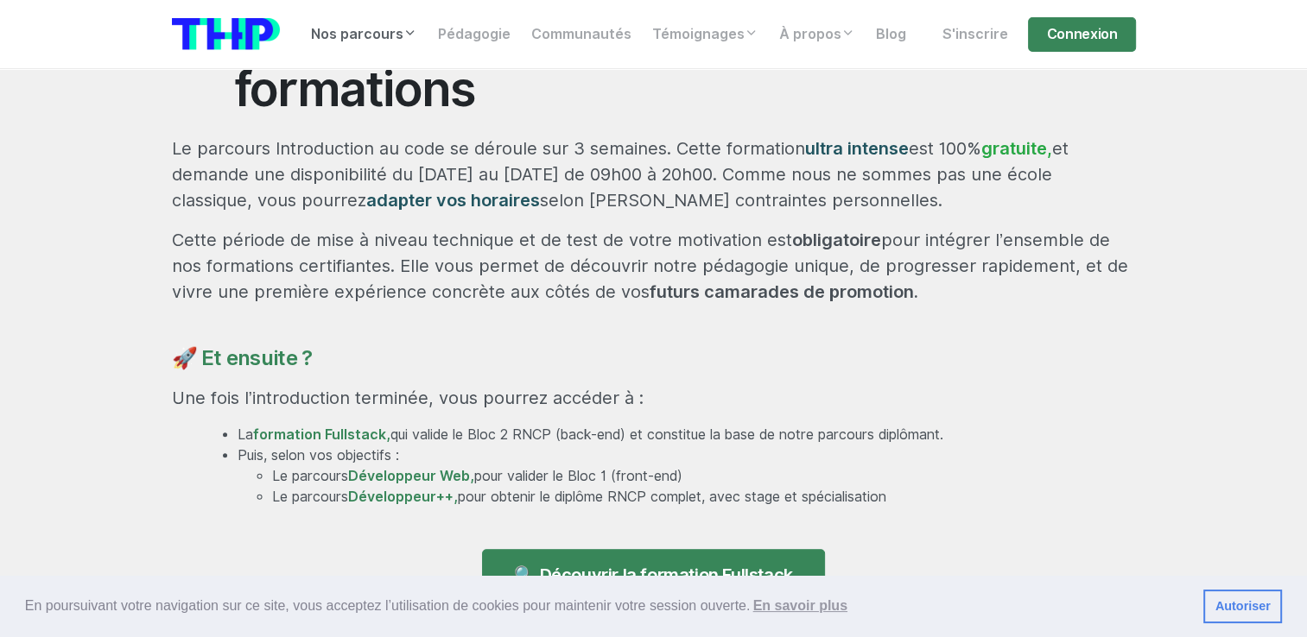
scroll to position [936, 0]
